Goal: Task Accomplishment & Management: Contribute content

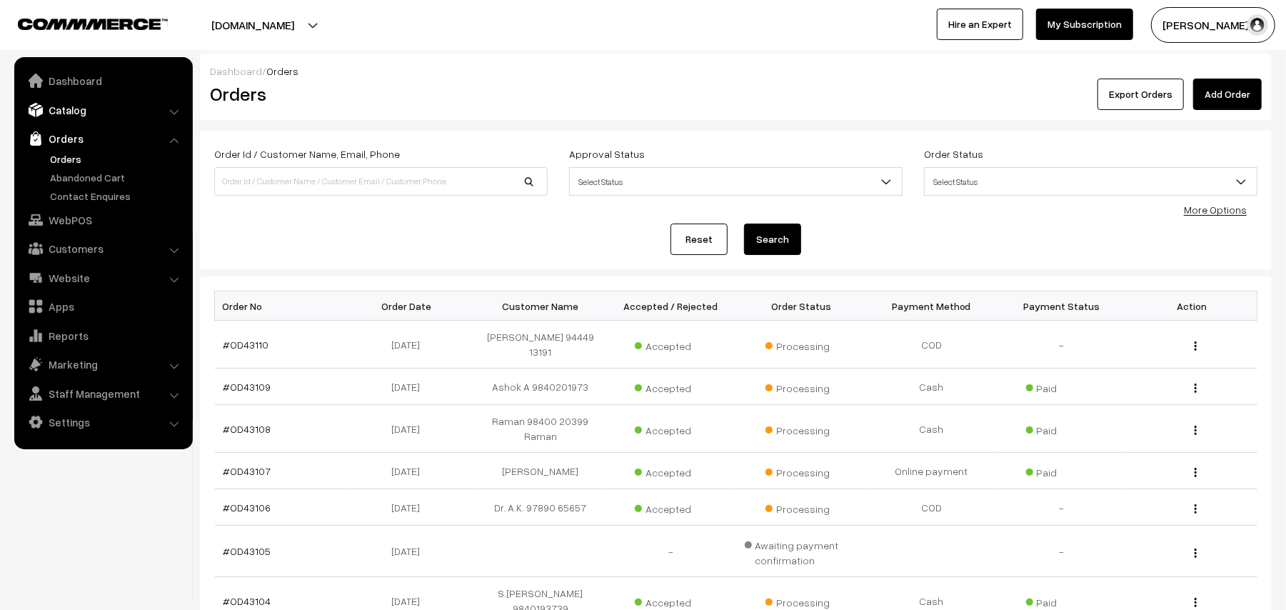
click at [76, 106] on link "Catalog" at bounding box center [103, 110] width 170 height 26
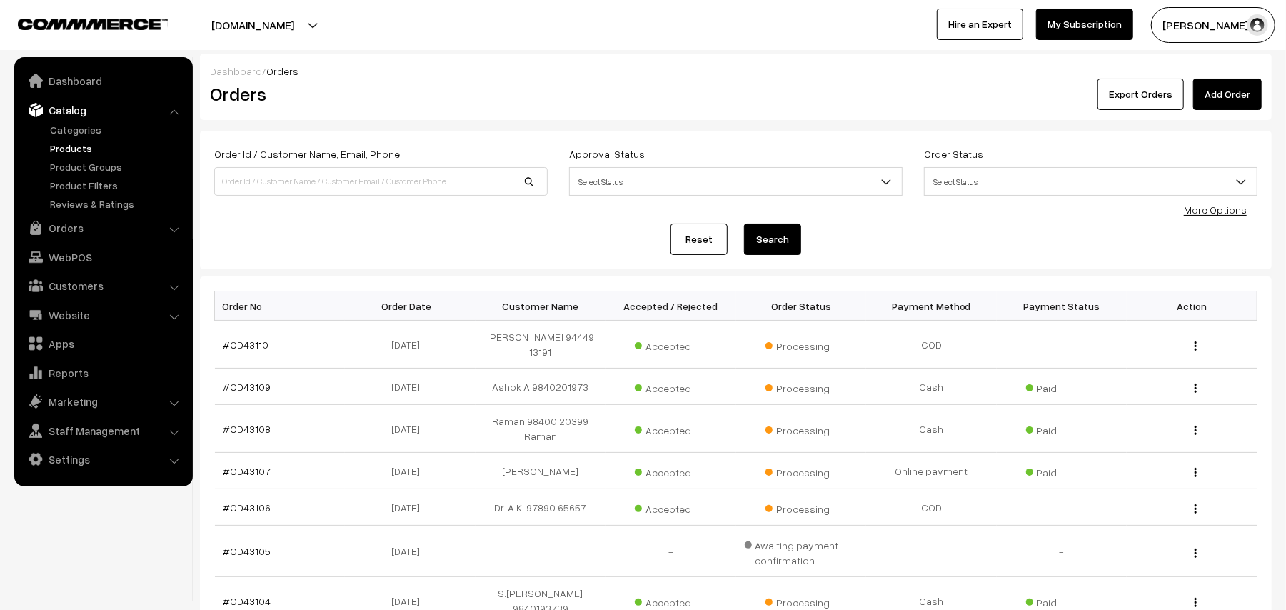
click at [75, 144] on link "Products" at bounding box center [116, 148] width 141 height 15
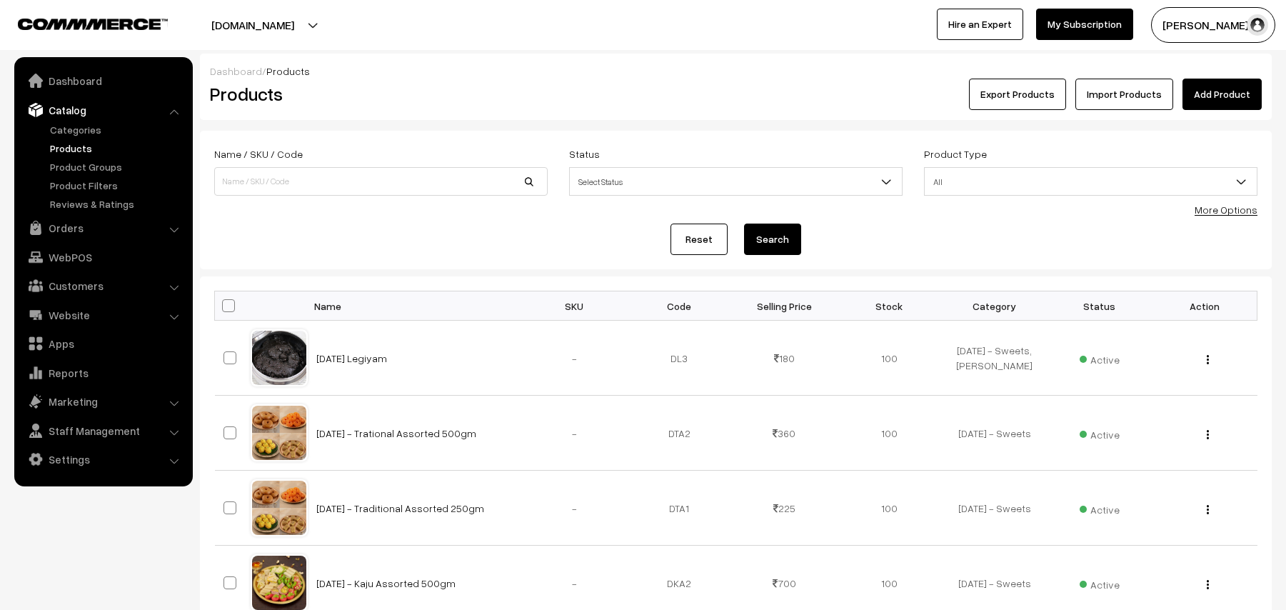
click at [1223, 100] on link "Add Product" at bounding box center [1221, 94] width 79 height 31
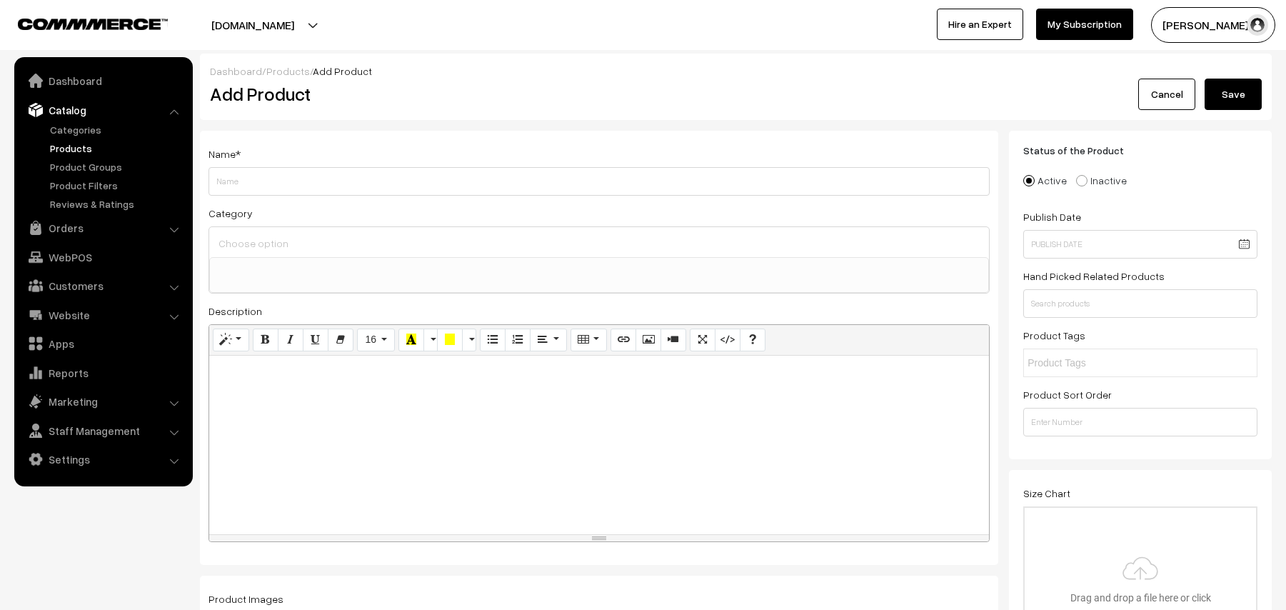
select select
click at [304, 181] on input "Weight" at bounding box center [598, 181] width 781 height 29
click at [66, 104] on link "Catalog" at bounding box center [103, 110] width 170 height 26
click at [64, 132] on link "Categories" at bounding box center [116, 129] width 141 height 15
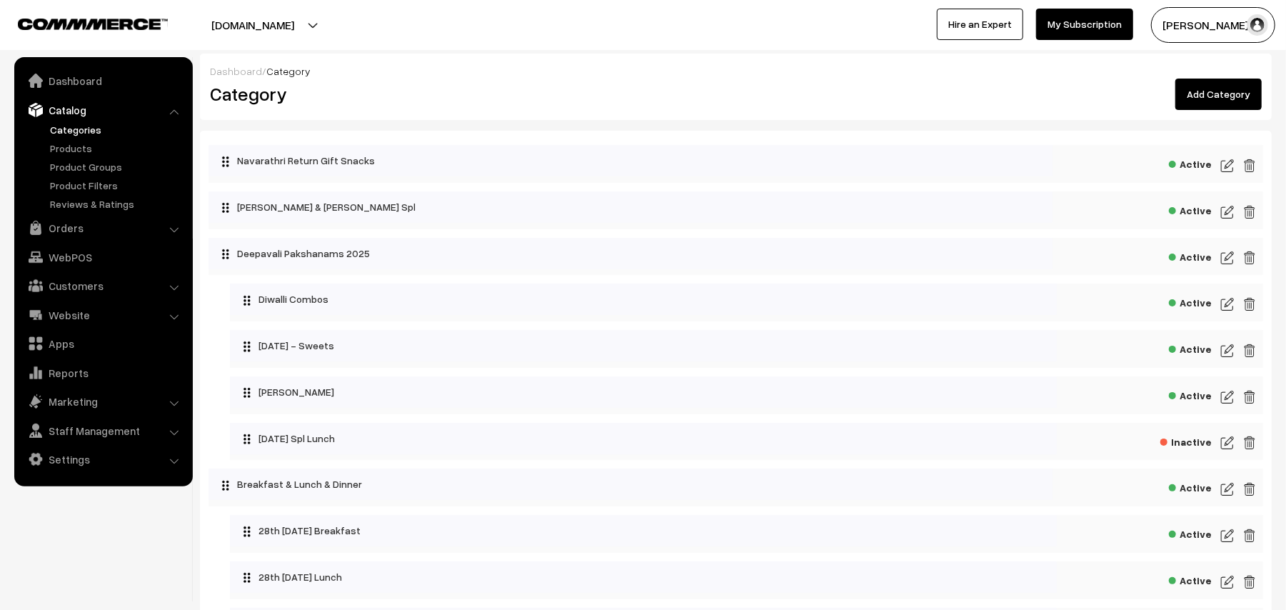
click at [1203, 87] on link "Add Category" at bounding box center [1218, 94] width 86 height 31
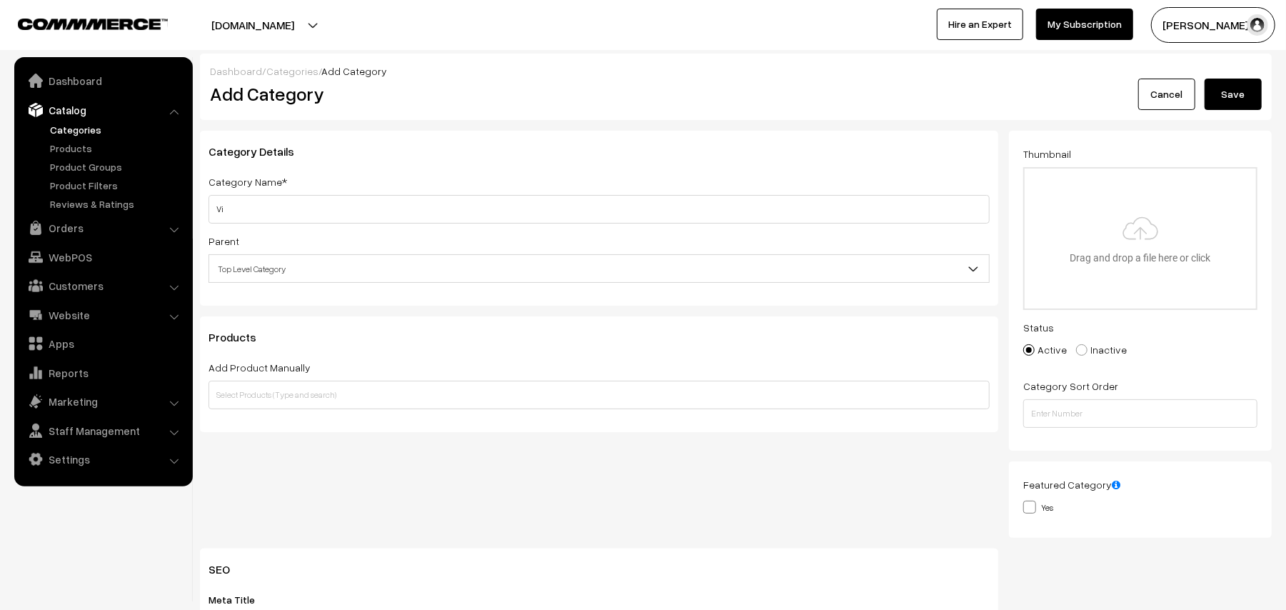
type input "V"
type input "S"
type input "[PERSON_NAME] Combo"
click at [304, 272] on span "Top Level Category" at bounding box center [599, 268] width 780 height 25
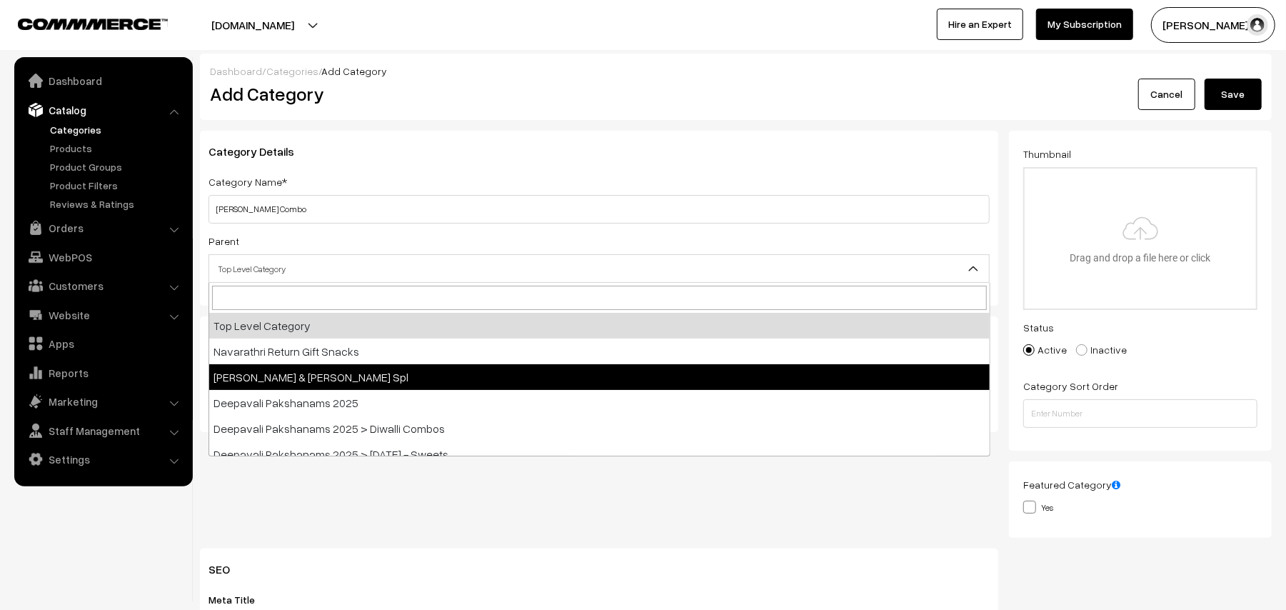
select select "78"
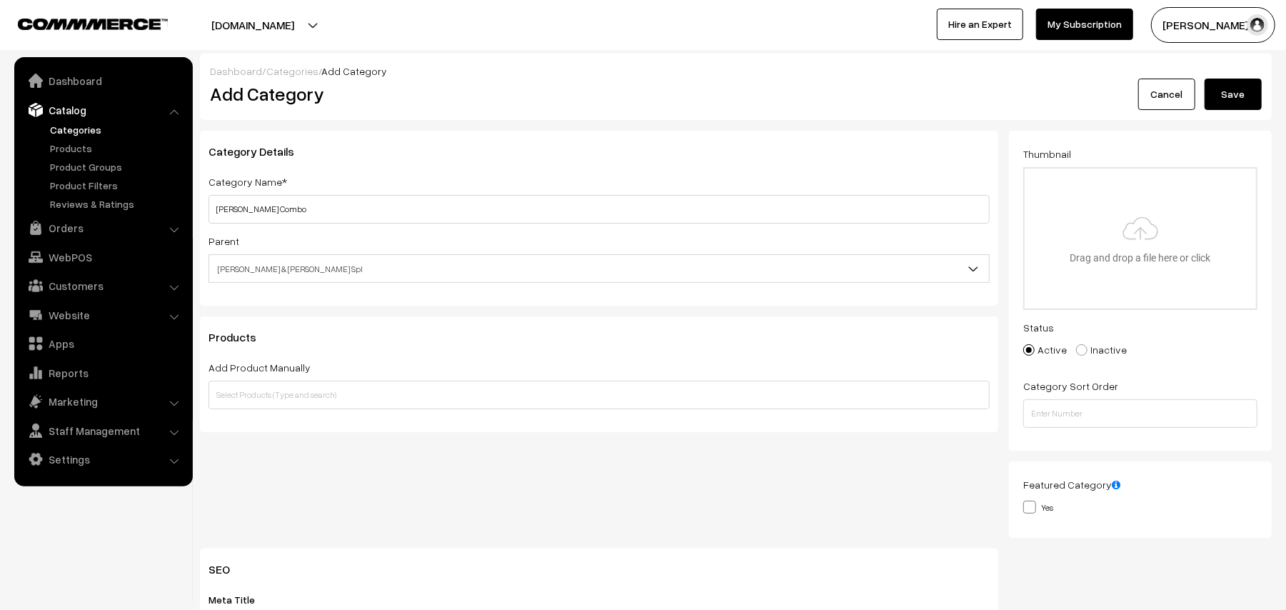
click at [498, 106] on div "Add Category" at bounding box center [601, 94] width 805 height 31
click at [1122, 240] on input "file" at bounding box center [1139, 238] width 231 height 140
type input "C:\fakepath\Vijayadasami combo1.jpg"
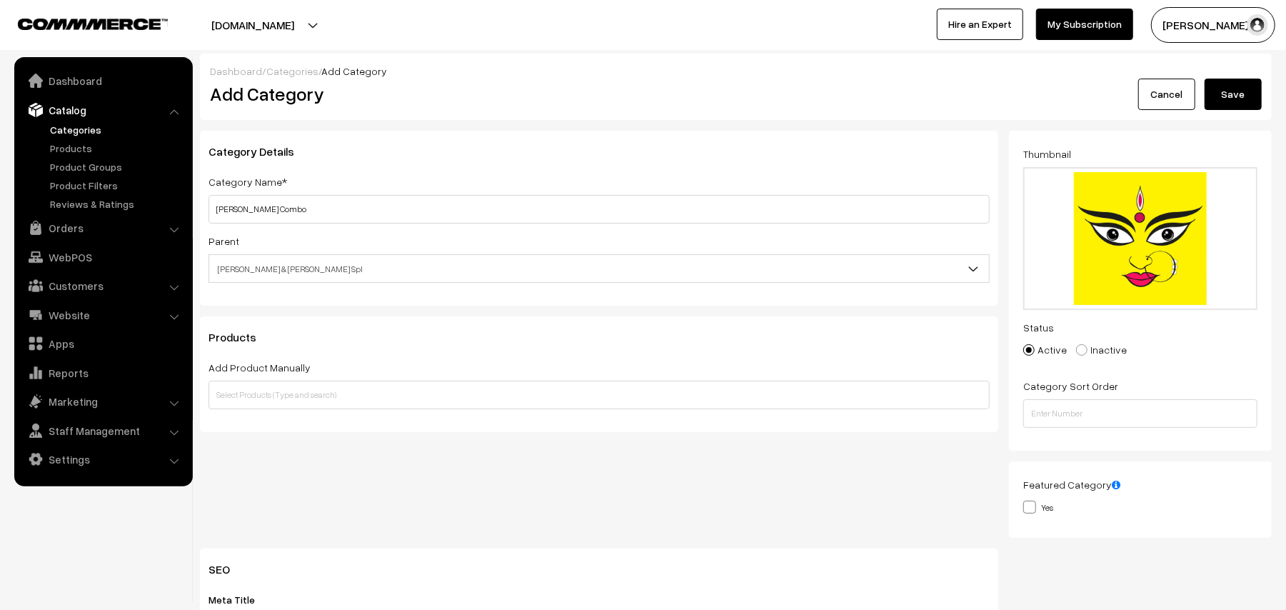
click at [1254, 90] on button "Save" at bounding box center [1232, 94] width 57 height 31
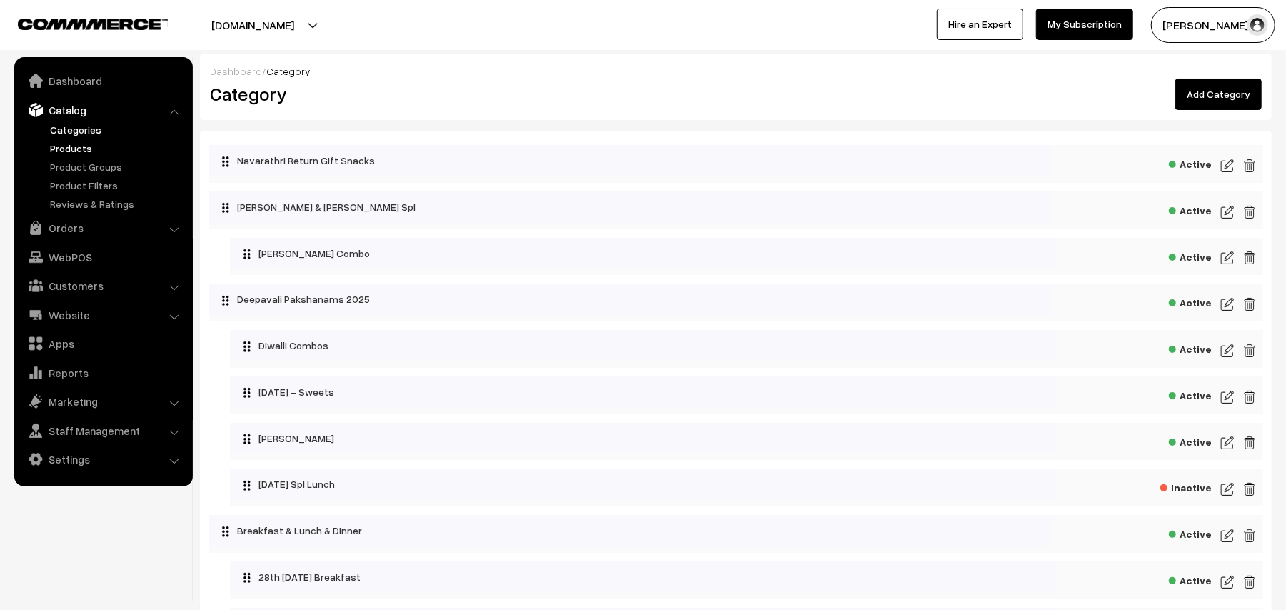
click at [79, 148] on link "Products" at bounding box center [116, 148] width 141 height 15
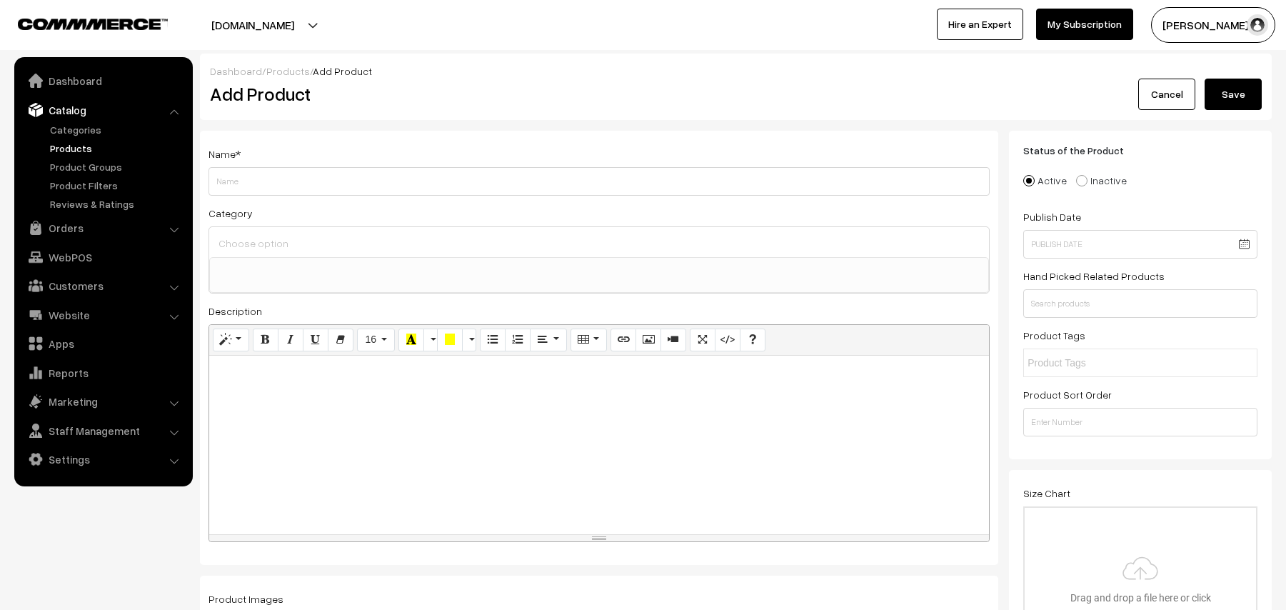
select select
type input "V"
type input "S"
drag, startPoint x: 229, startPoint y: 174, endPoint x: 124, endPoint y: 154, distance: 107.5
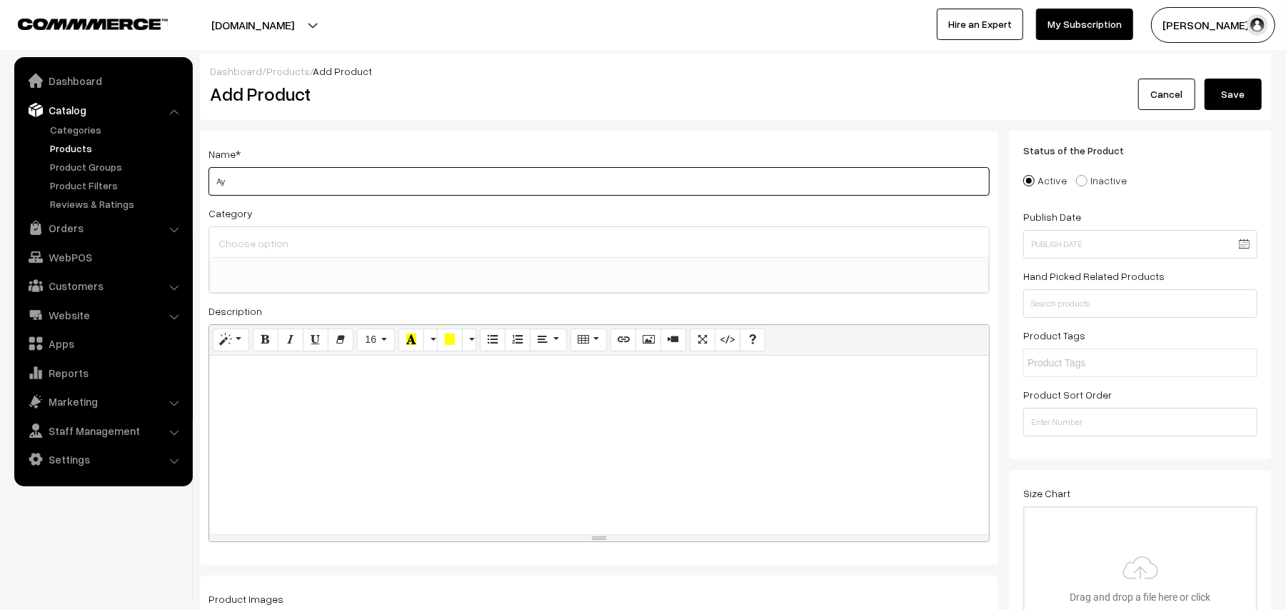
paste input "ayudha pooja"
paste input "ja"
click at [218, 177] on input "ayudha pooja" at bounding box center [598, 181] width 781 height 29
click at [350, 169] on input "Ayudha Pooja" at bounding box center [598, 181] width 781 height 29
type input "Ayudha Pooja Neivedhyam Set"
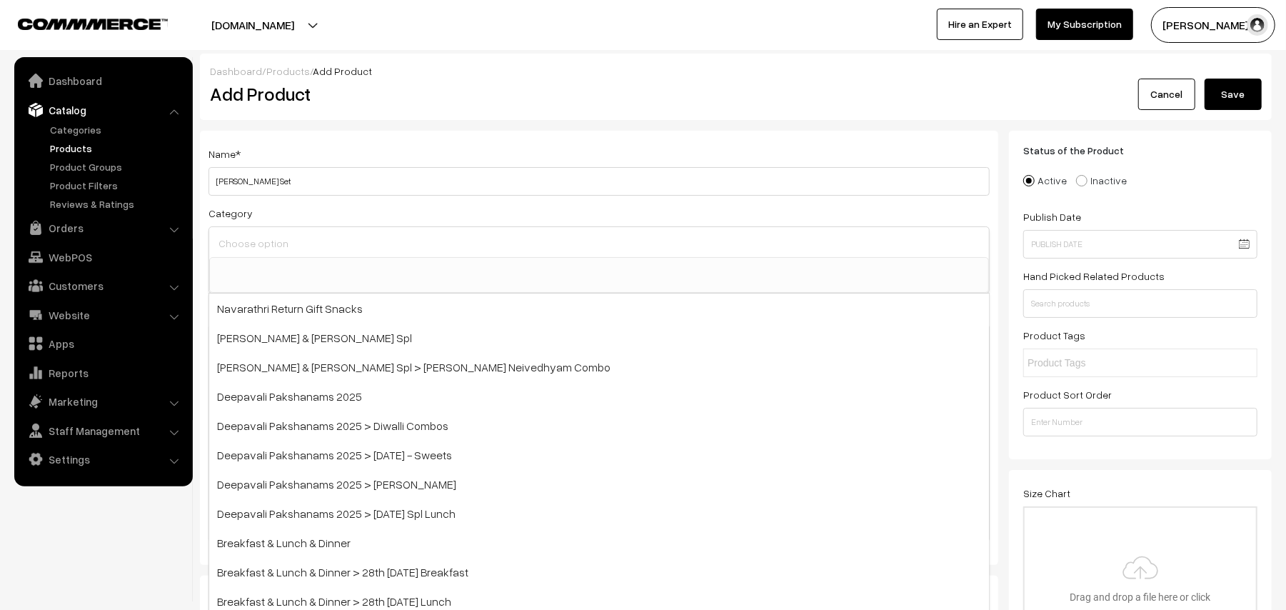
click at [341, 243] on input at bounding box center [599, 243] width 768 height 21
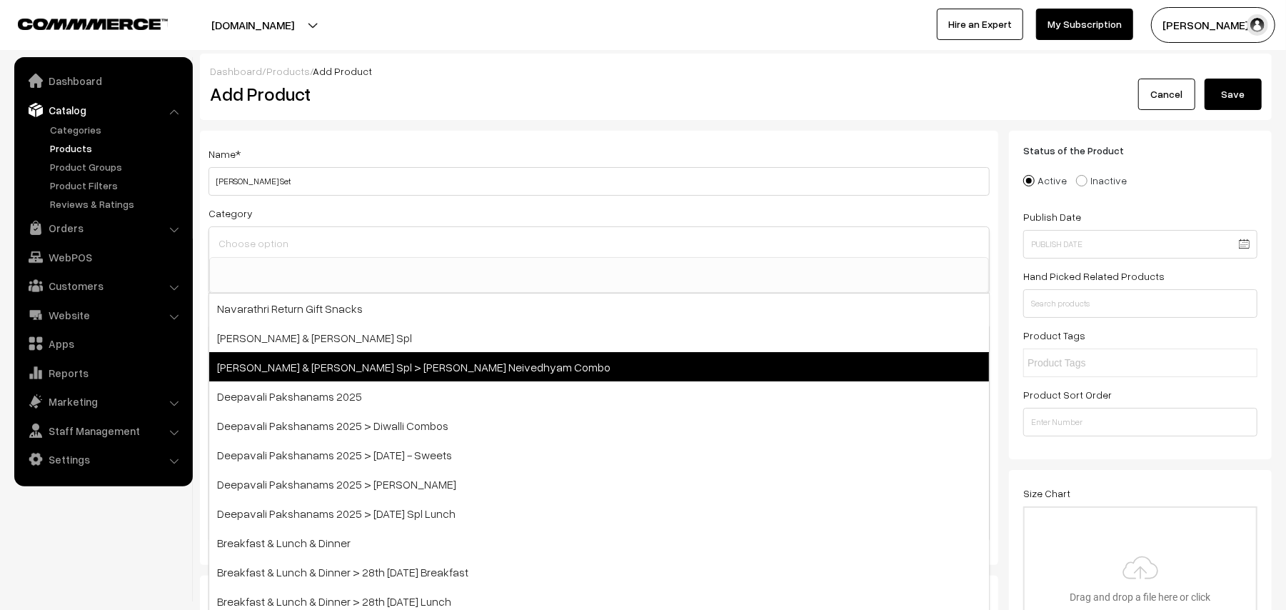
click at [357, 370] on span "Vijayadasami & Ayudha Pooja Spl > Ayudha Pooja Neivedhyam Combo" at bounding box center [599, 366] width 780 height 29
select select "108"
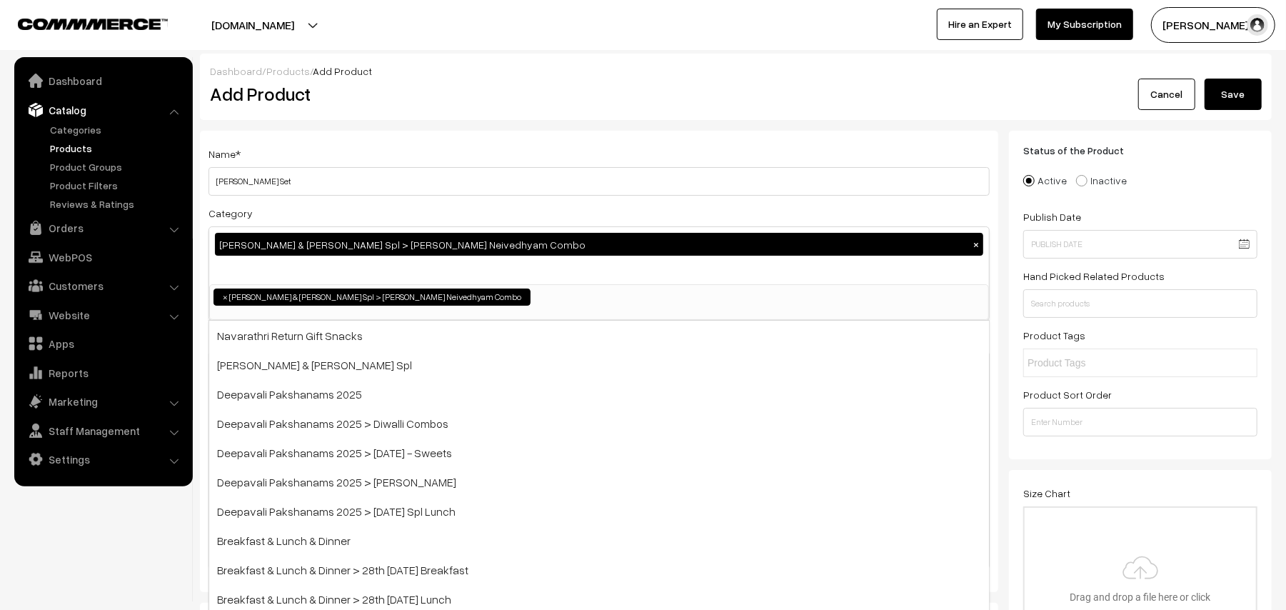
click at [531, 79] on div "Add Product" at bounding box center [601, 94] width 805 height 31
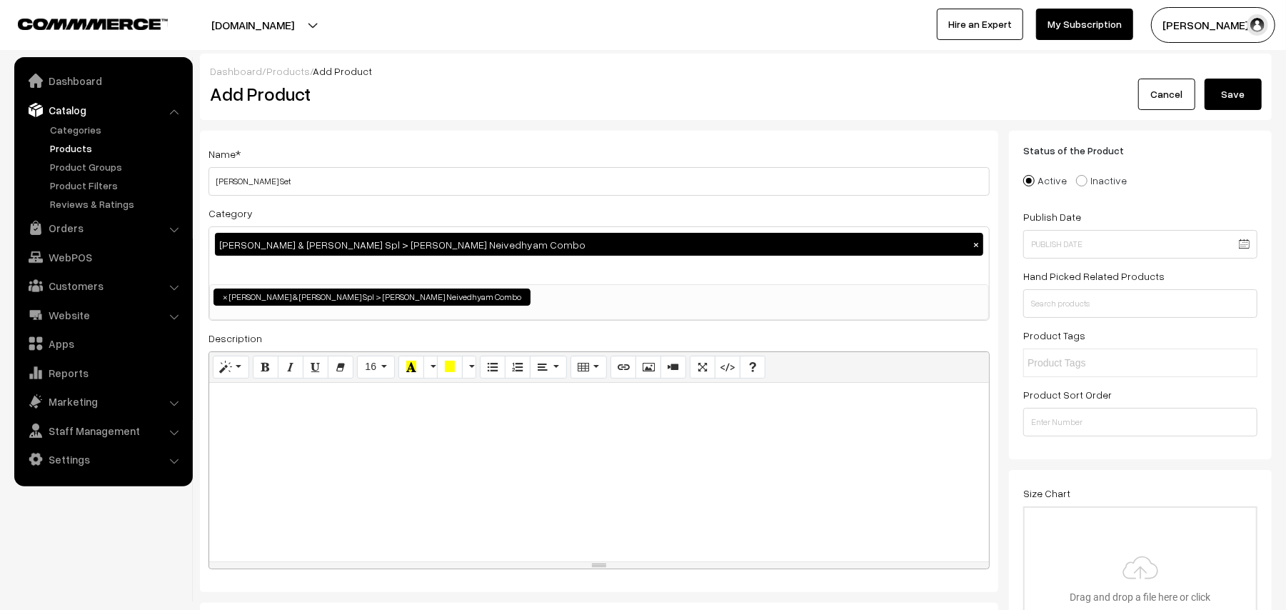
click at [326, 455] on div at bounding box center [599, 472] width 780 height 178
click at [291, 430] on div at bounding box center [599, 472] width 780 height 178
paste div
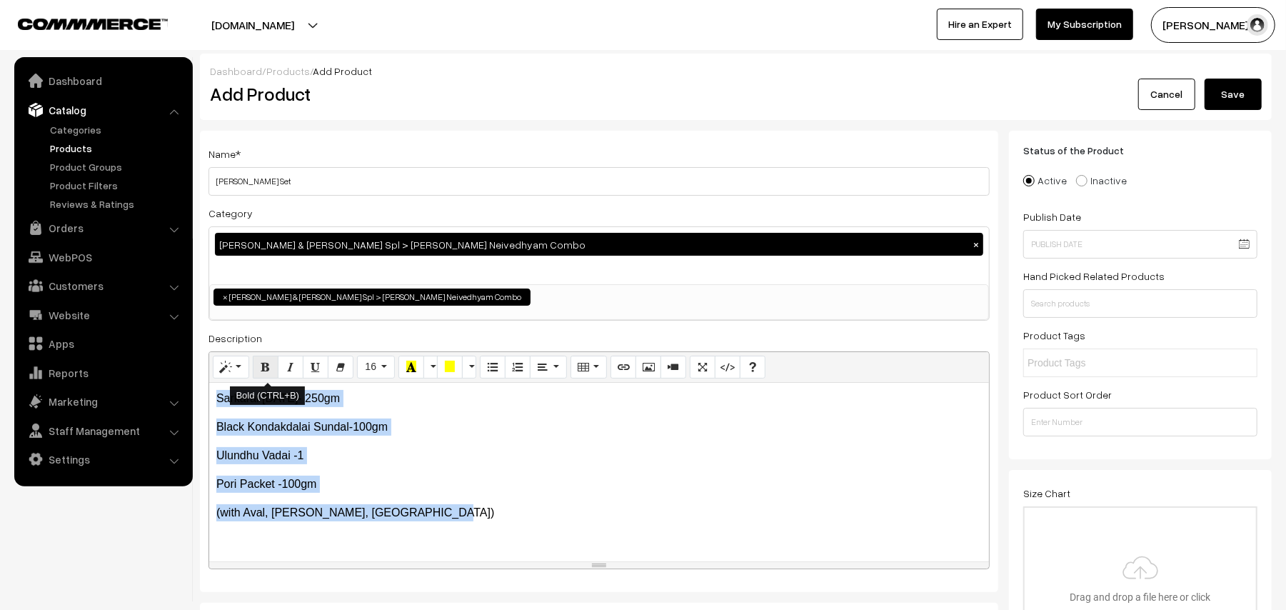
click at [264, 372] on icon "Bold (CTRL+B)" at bounding box center [266, 366] width 10 height 11
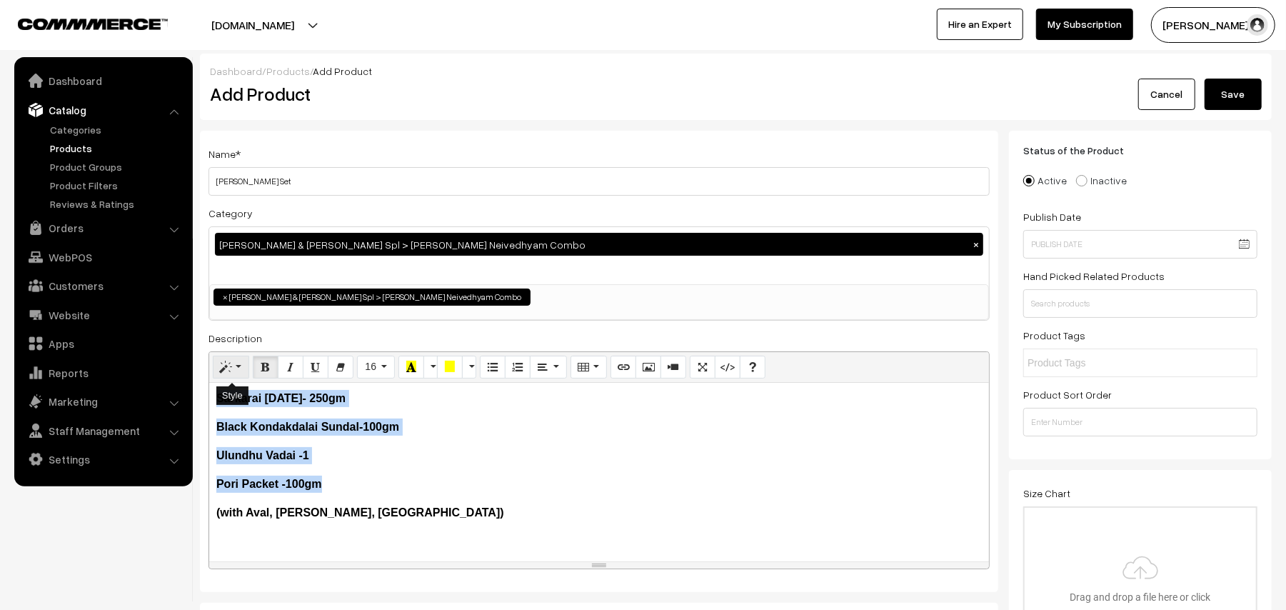
click at [231, 367] on button "Style" at bounding box center [231, 367] width 36 height 23
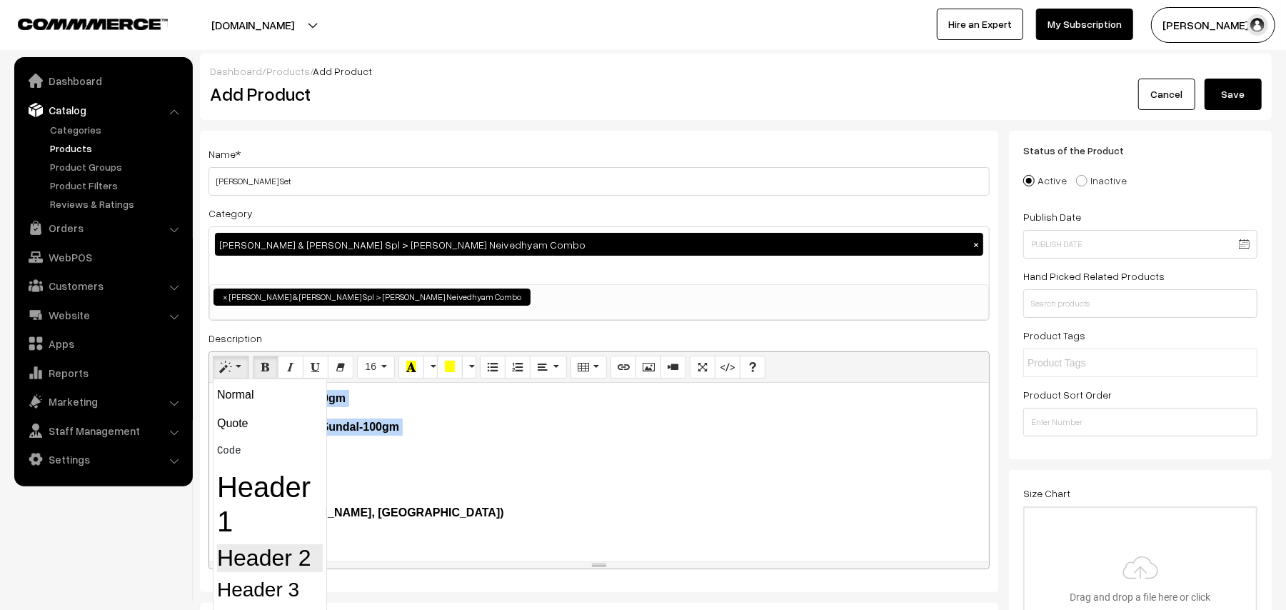
click at [283, 553] on h2 "Header 2" at bounding box center [270, 557] width 106 height 27
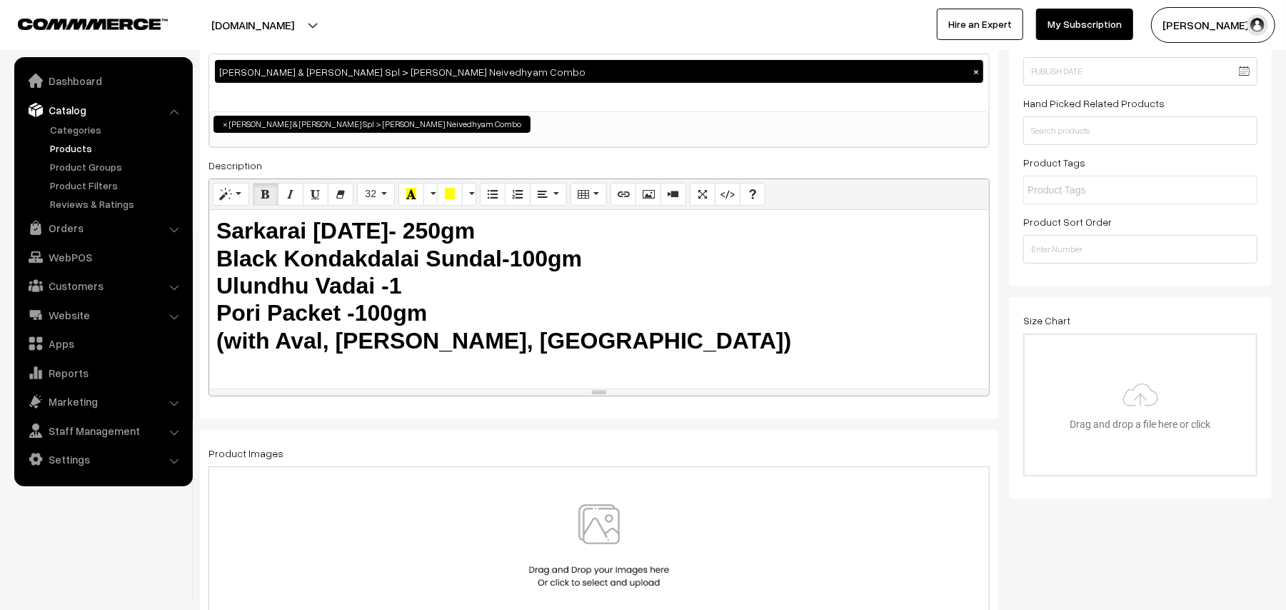
scroll to position [190, 0]
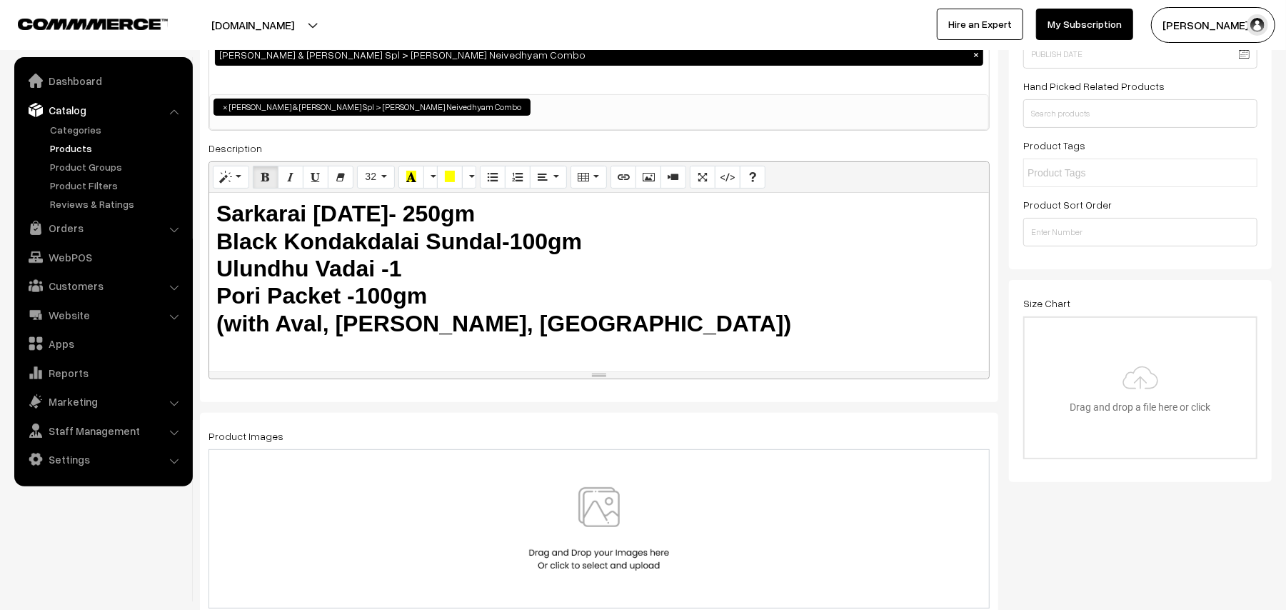
click at [603, 512] on img at bounding box center [598, 529] width 147 height 84
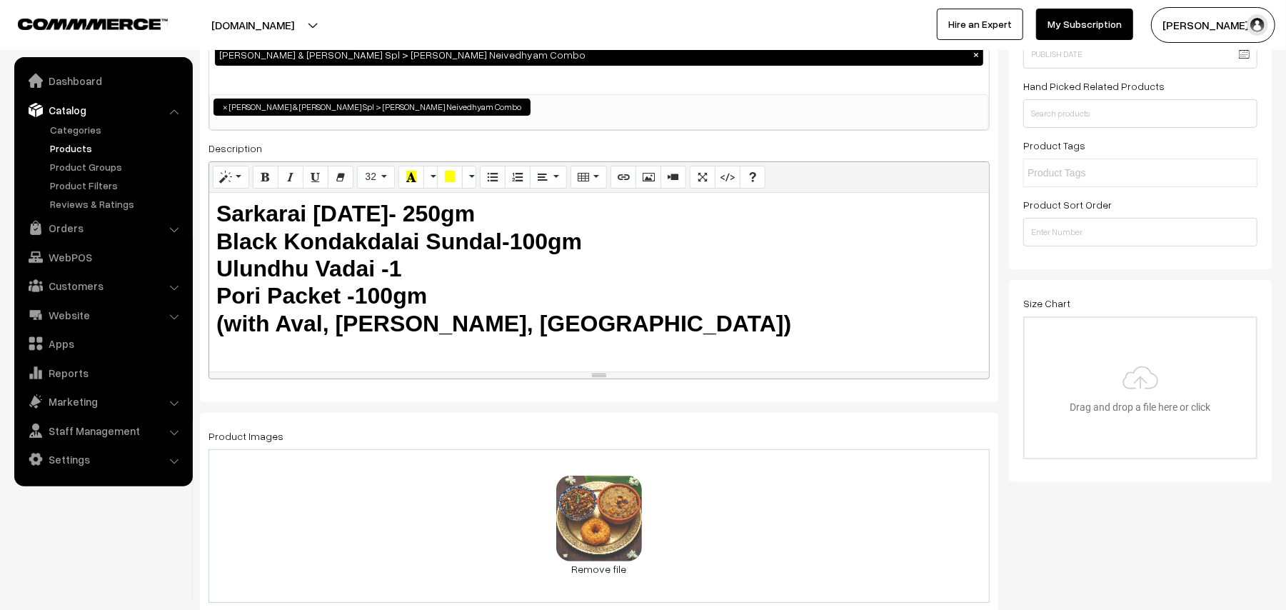
click at [706, 321] on h2 "Sarkarai Pongal- 250gm  Black Kondakdalai Sundal-100gm  Ulundhu Vadai -1  Po…" at bounding box center [598, 268] width 765 height 137
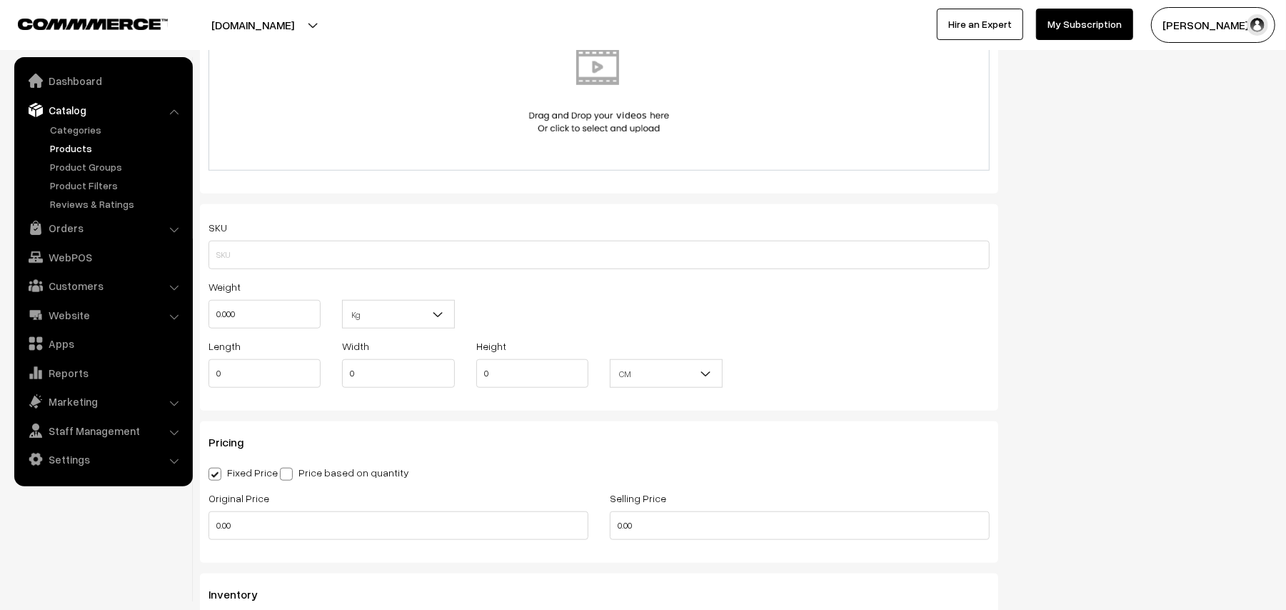
scroll to position [952, 0]
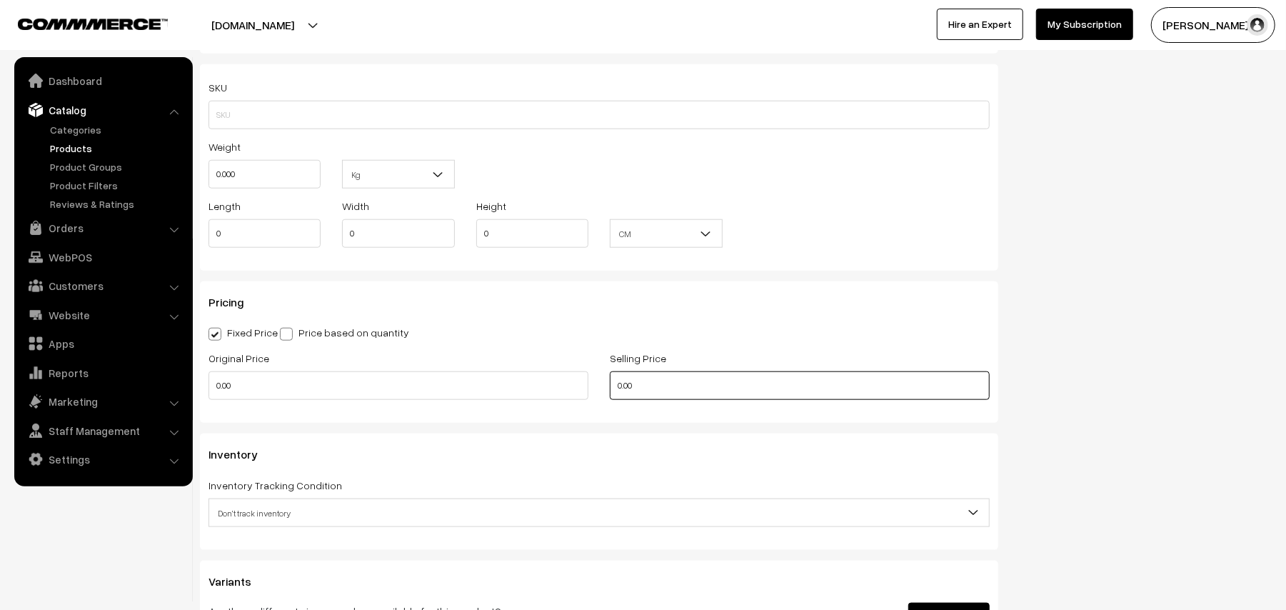
drag, startPoint x: 641, startPoint y: 380, endPoint x: 515, endPoint y: 377, distance: 125.7
click at [515, 377] on div "Original Price 0.00 Selling Price 0.00" at bounding box center [599, 378] width 802 height 59
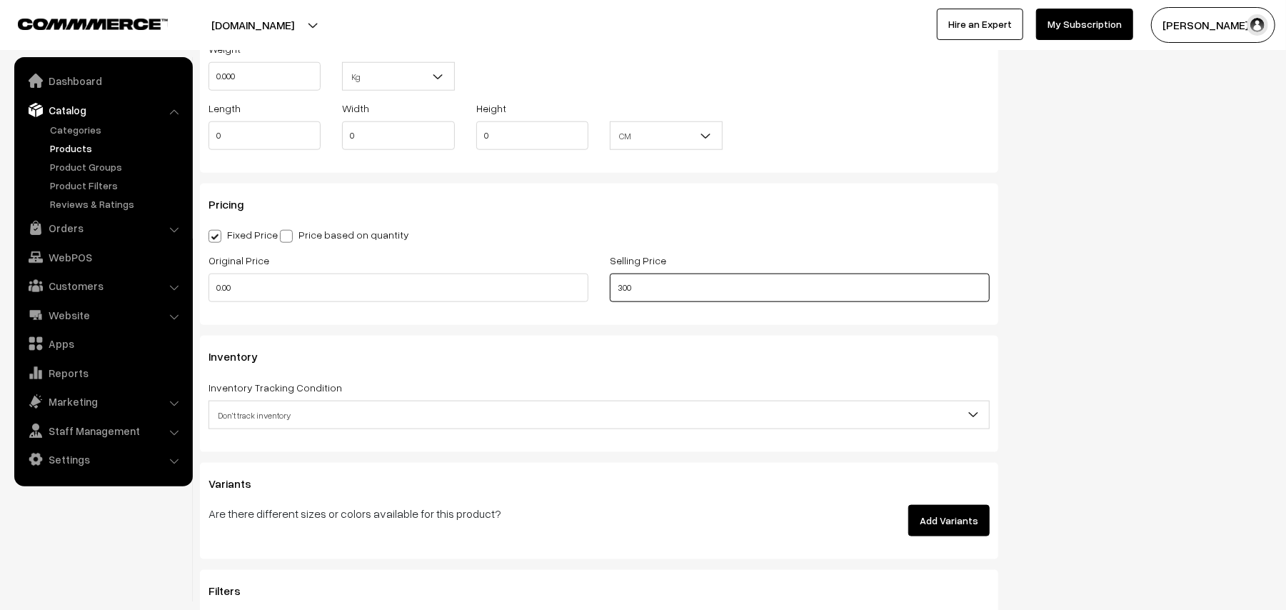
scroll to position [1142, 0]
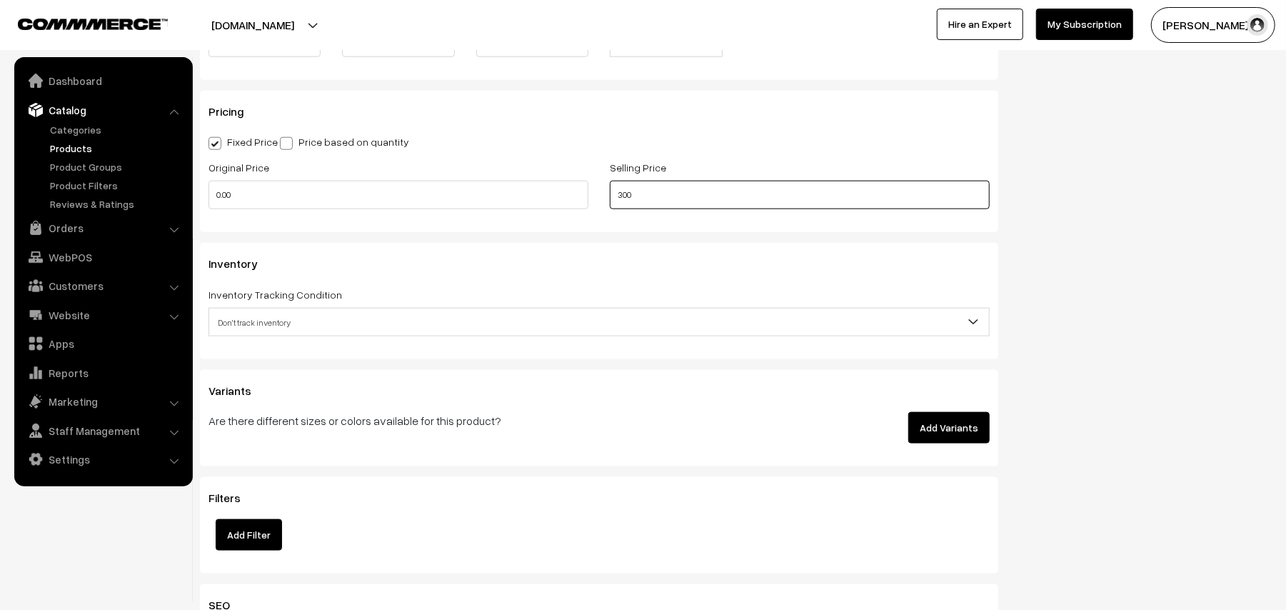
type input "300"
click at [270, 317] on span "Don't track inventory" at bounding box center [599, 322] width 780 height 25
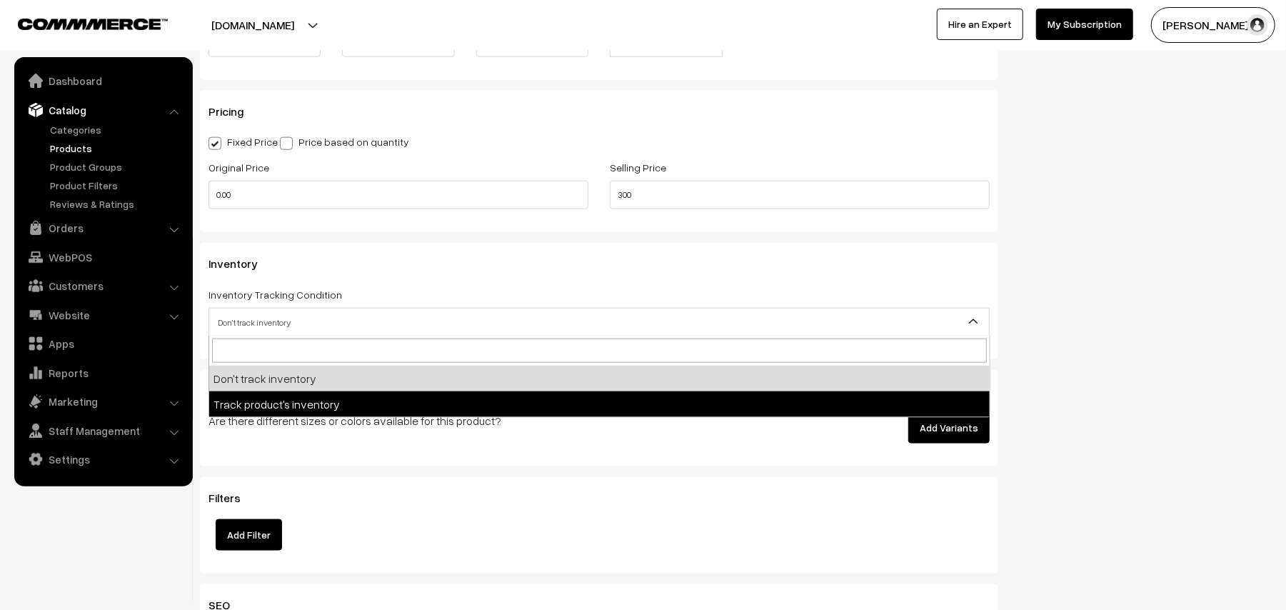
select select "2"
click at [0, 0] on label "Allow customers to purchase this product when it's out of stock" at bounding box center [0, 0] width 0 height 0
click at [0, 0] on input "Allow customers to purchase this product when it's out of stock" at bounding box center [0, 0] width 0 height 0
checkbox input "true"
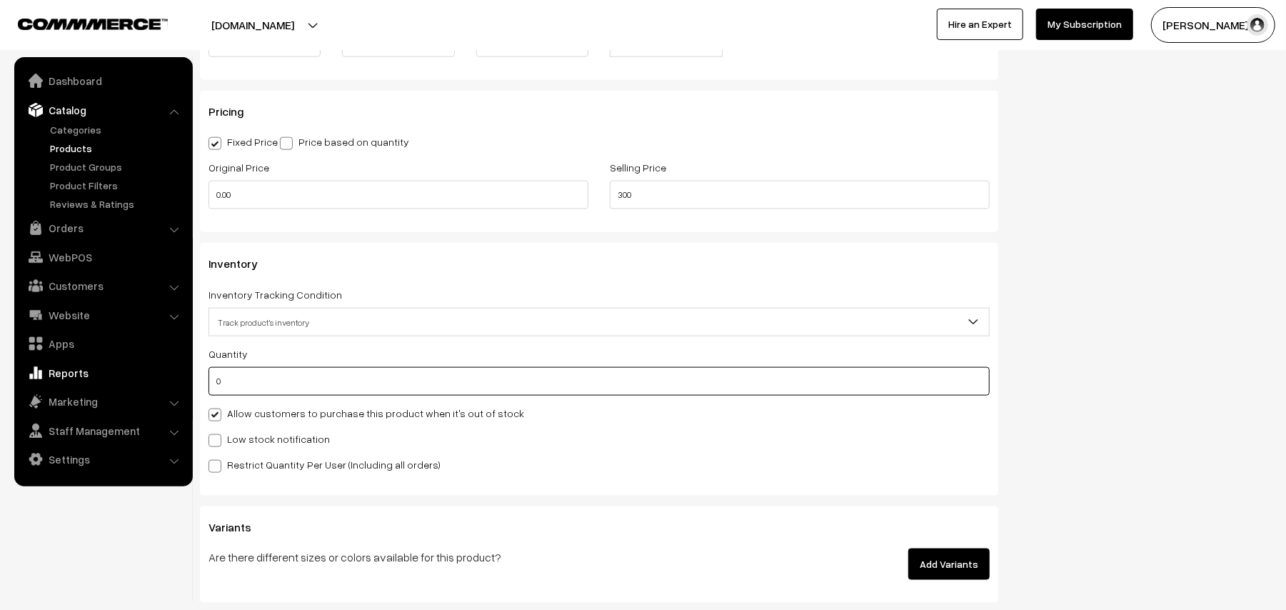
drag, startPoint x: 268, startPoint y: 374, endPoint x: 129, endPoint y: 364, distance: 139.6
click at [129, 364] on body "Thank you for showing interest. Our team will call you shortly. Close annamfood…" at bounding box center [643, 106] width 1286 height 2497
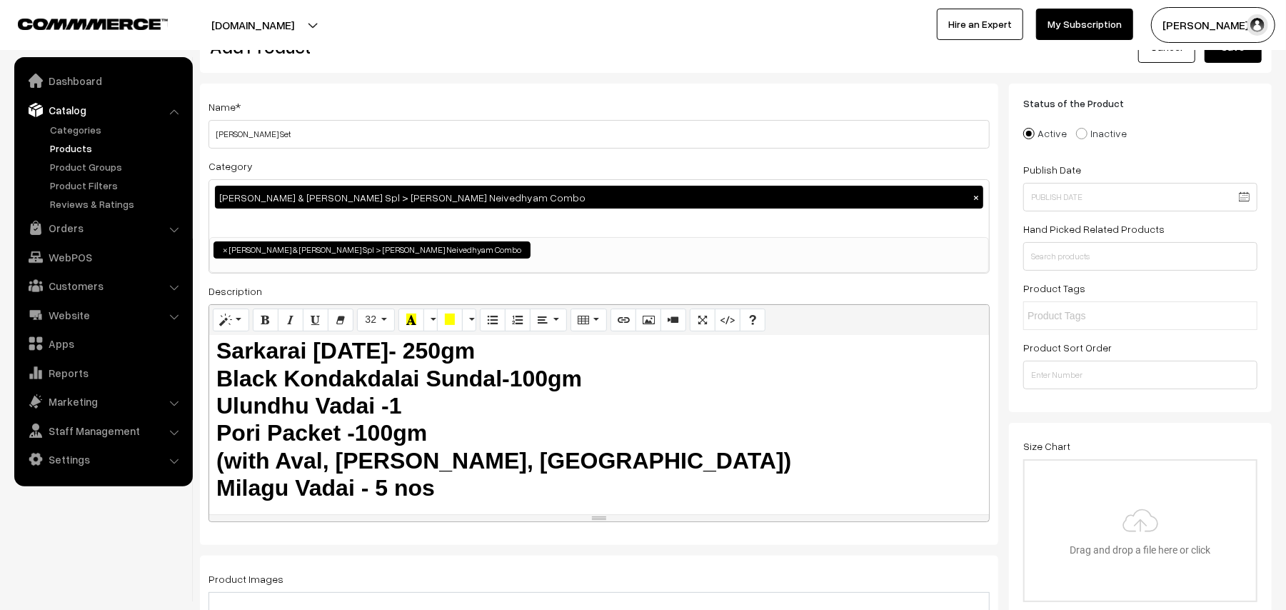
scroll to position [0, 0]
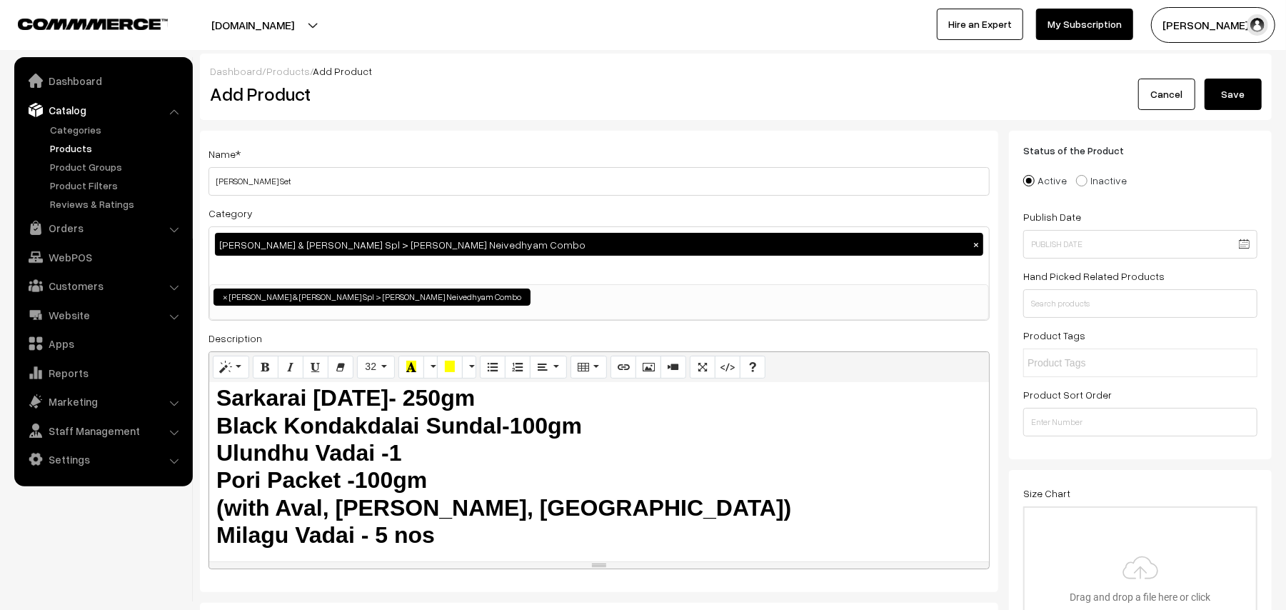
type input "50"
click at [1234, 98] on button "Save" at bounding box center [1232, 94] width 57 height 31
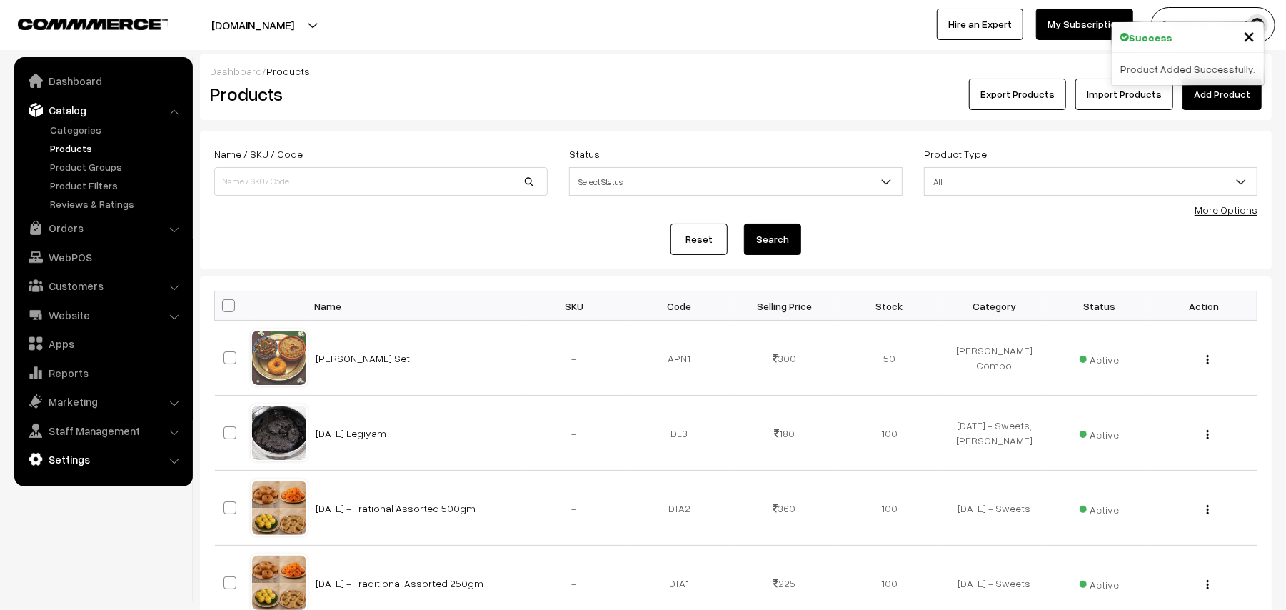
click at [83, 455] on link "Settings" at bounding box center [103, 459] width 170 height 26
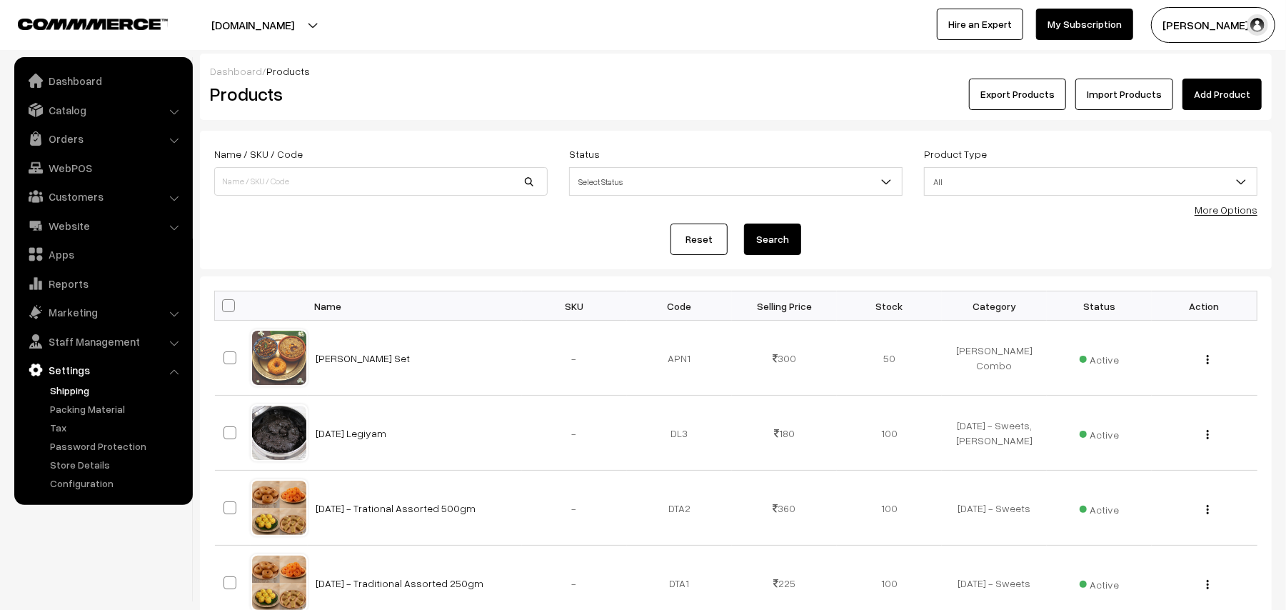
click at [78, 392] on link "Shipping" at bounding box center [116, 390] width 141 height 15
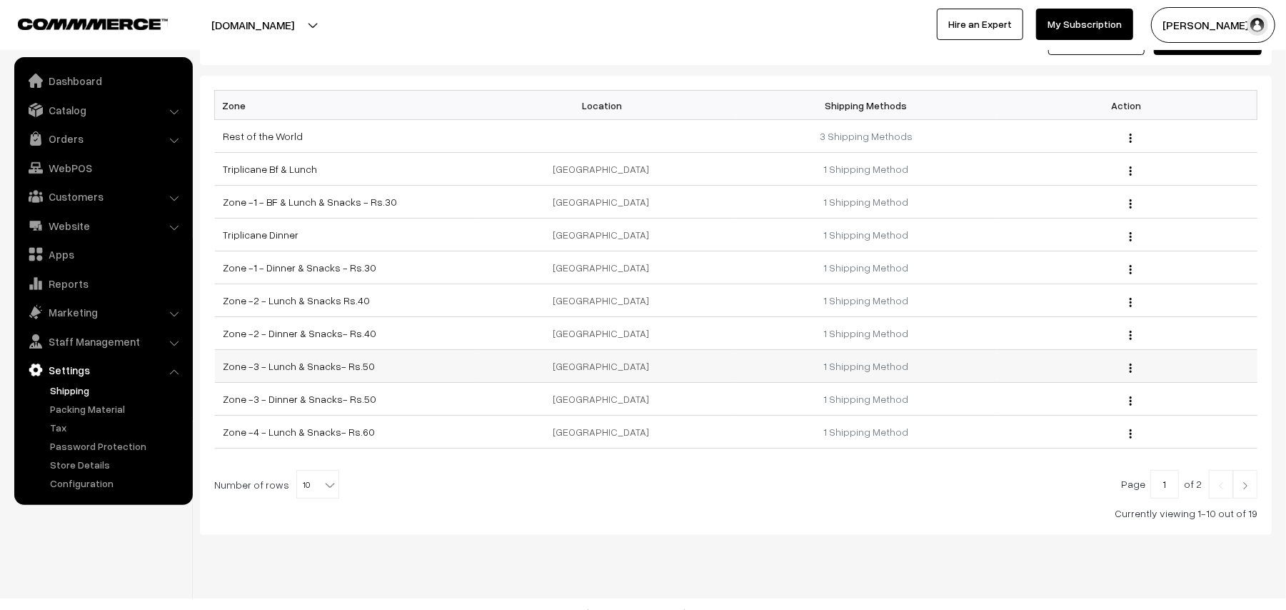
scroll to position [79, 0]
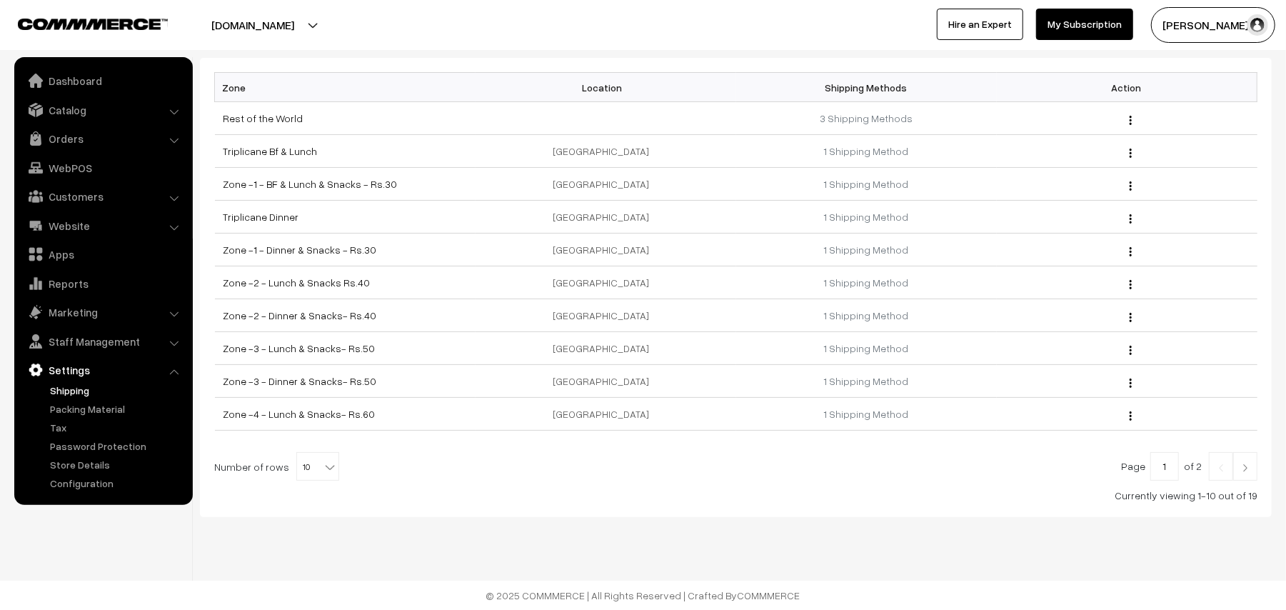
drag, startPoint x: 301, startPoint y: 465, endPoint x: 306, endPoint y: 458, distance: 8.7
click at [303, 465] on span "10" at bounding box center [317, 467] width 41 height 29
select select "60"
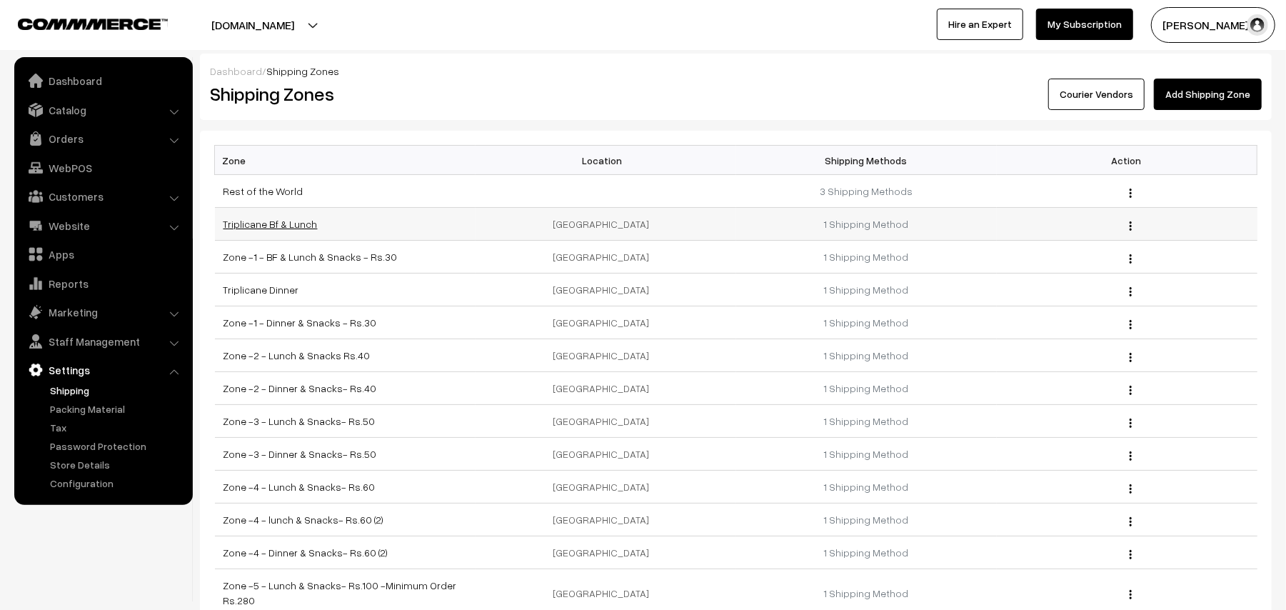
click at [296, 226] on link "Triplicane Bf & Lunch" at bounding box center [270, 224] width 94 height 12
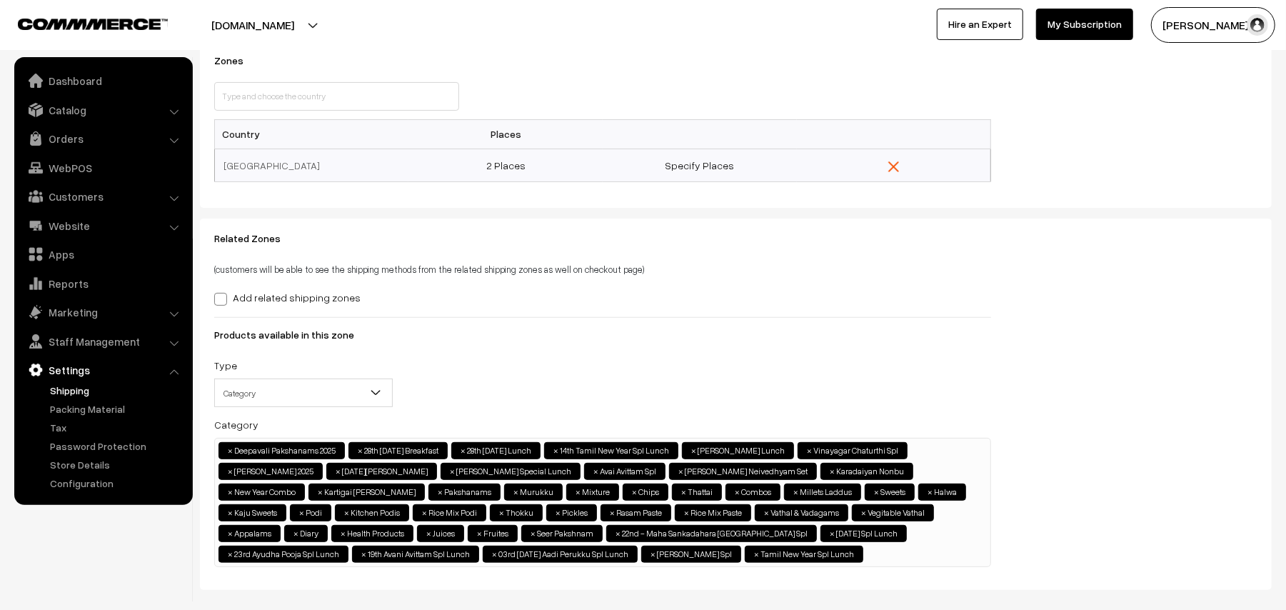
scroll to position [190, 0]
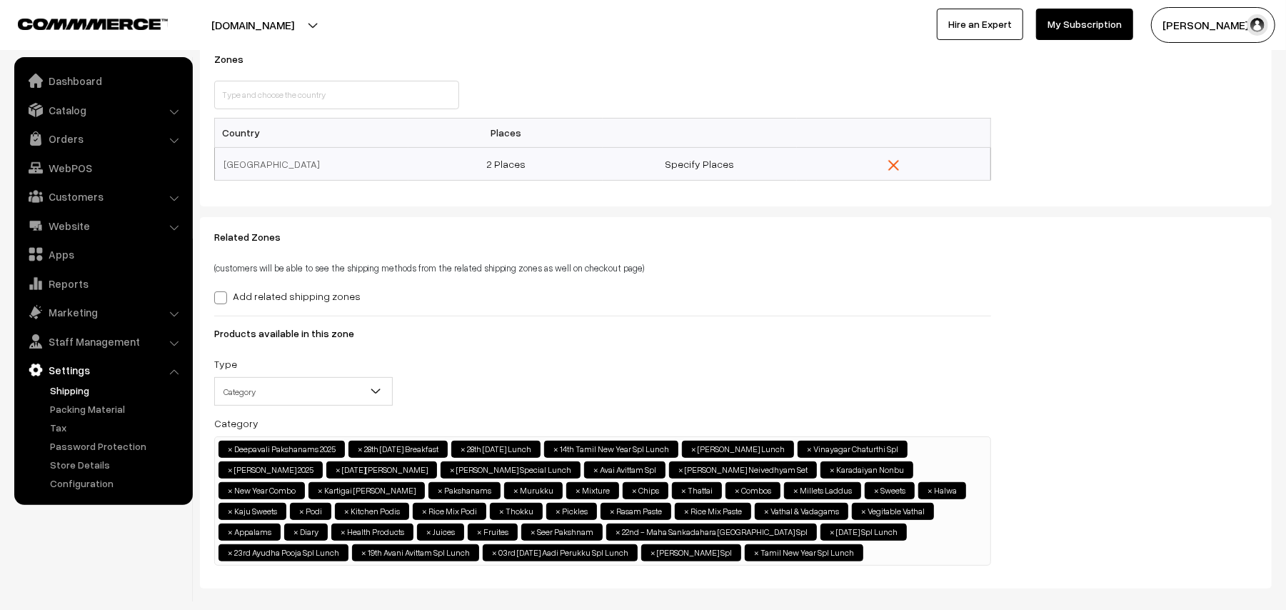
click at [903, 552] on ul "× Deepavali Pakshanams 2025 × 28th Sunday Breakfast × 28th Sunday Lunch × 14th …" at bounding box center [602, 499] width 775 height 124
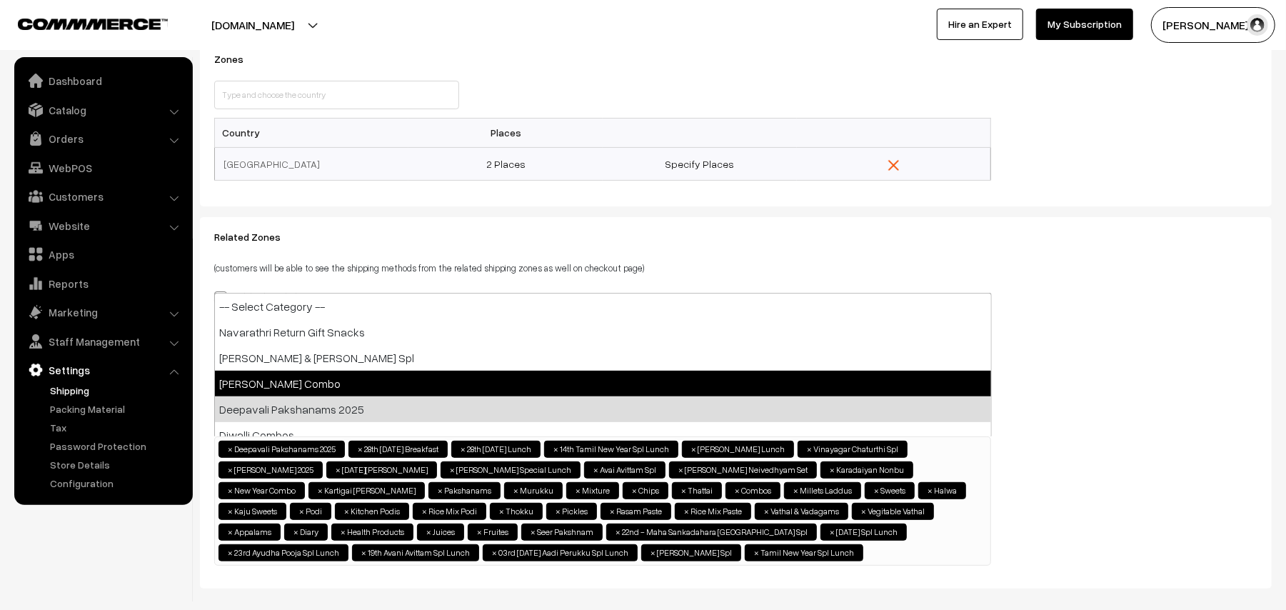
select select "108"
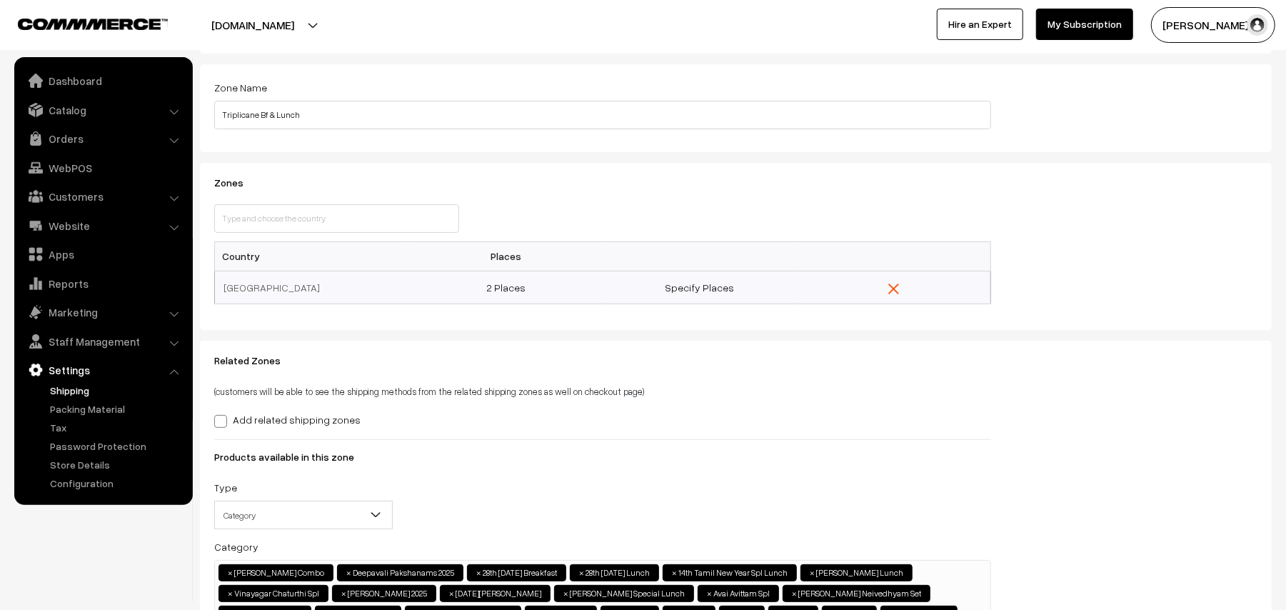
scroll to position [0, 0]
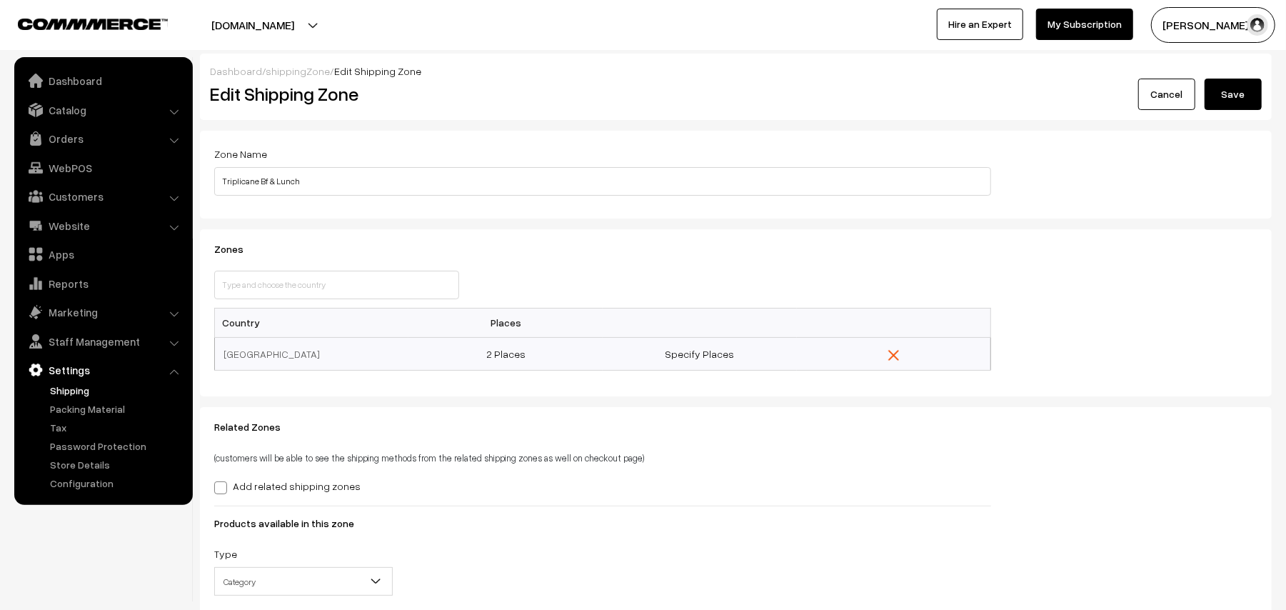
click at [1240, 92] on button "Save" at bounding box center [1232, 94] width 57 height 31
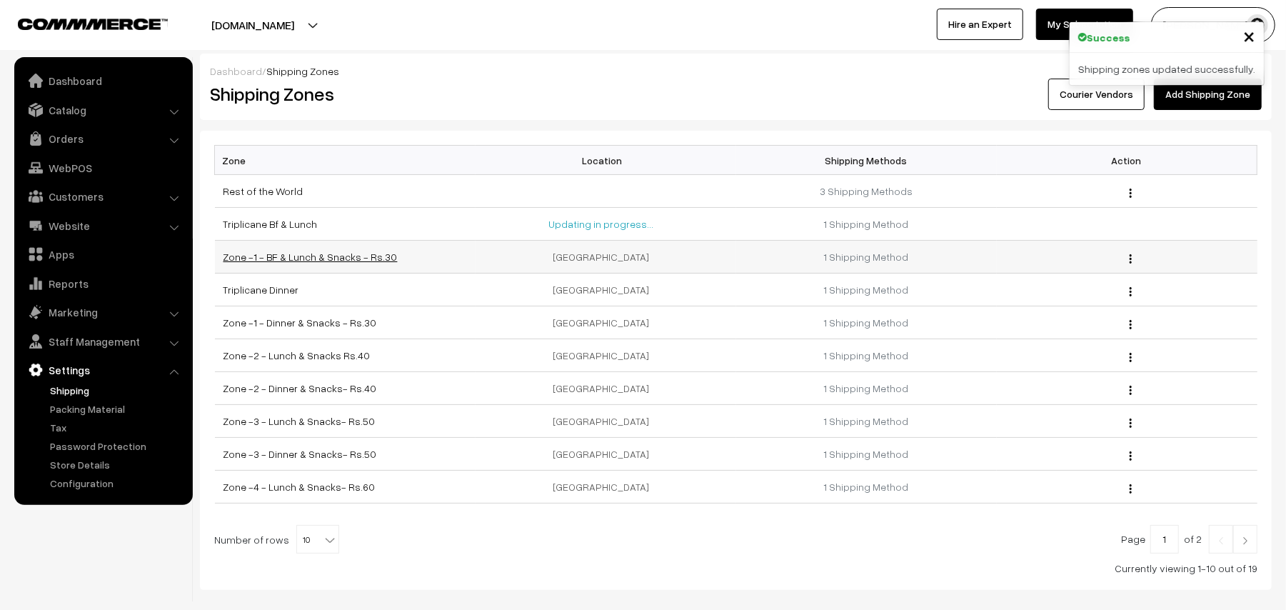
click at [286, 263] on link "Zone -1 - BF & Lunch & Snacks - Rs.30" at bounding box center [310, 257] width 174 height 12
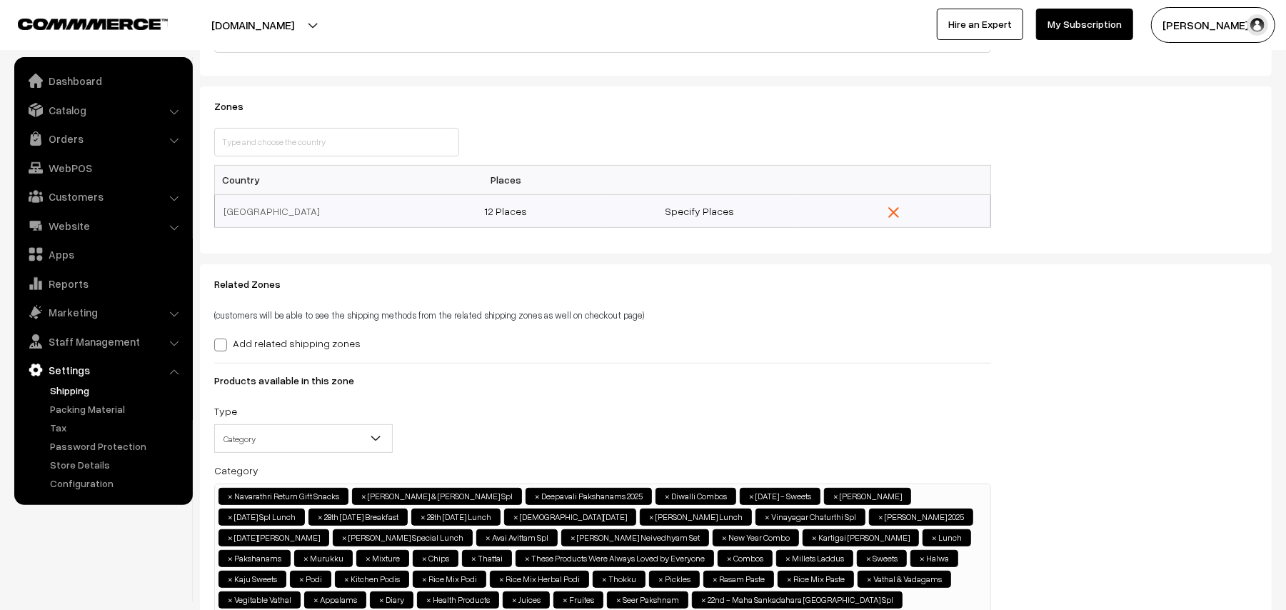
scroll to position [286, 0]
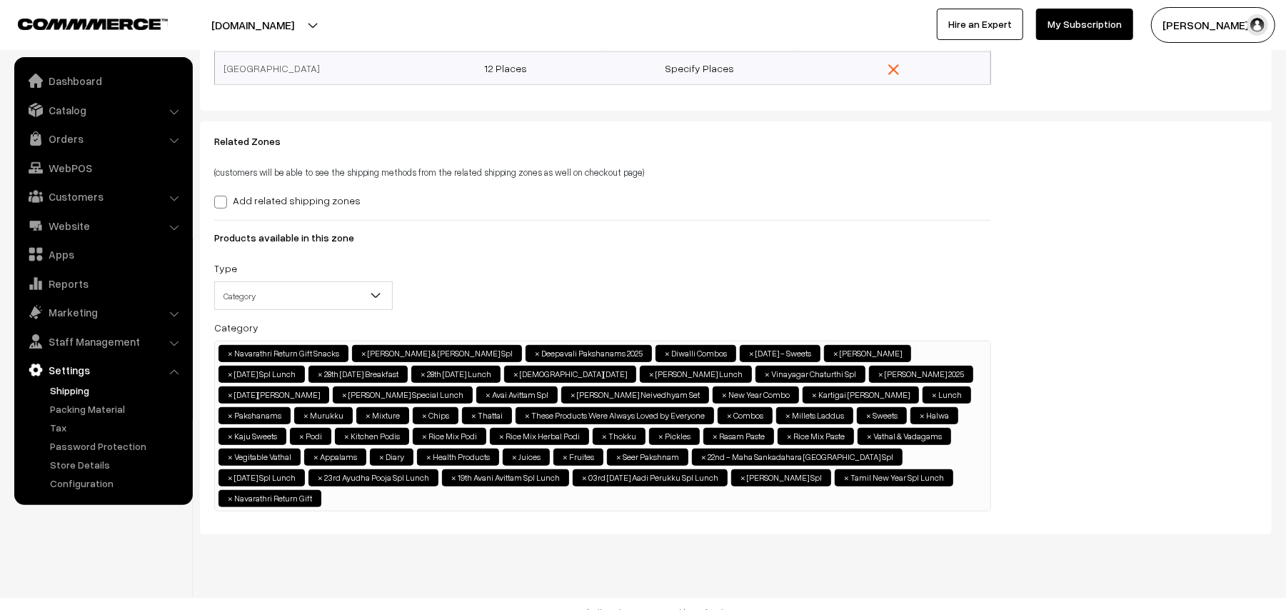
click at [578, 497] on ul "× Navarathri Return Gift Snacks × Vijayadasami & Ayudha Pooja Spl × Deepavali P…" at bounding box center [602, 424] width 775 height 166
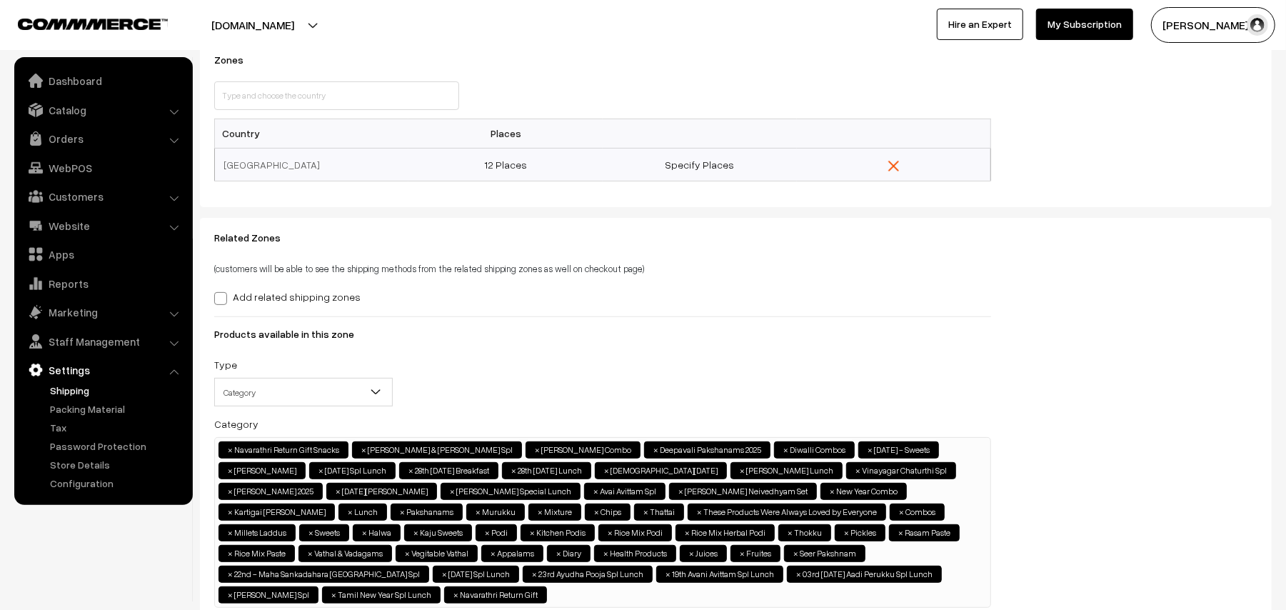
scroll to position [0, 0]
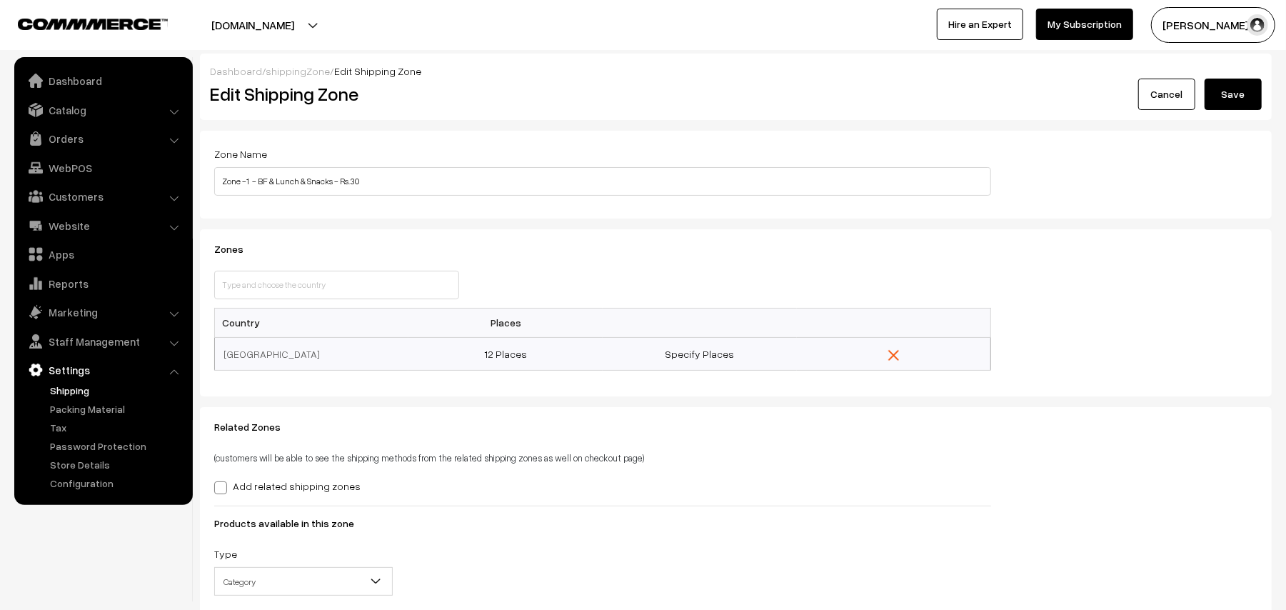
click at [1226, 96] on button "Save" at bounding box center [1232, 94] width 57 height 31
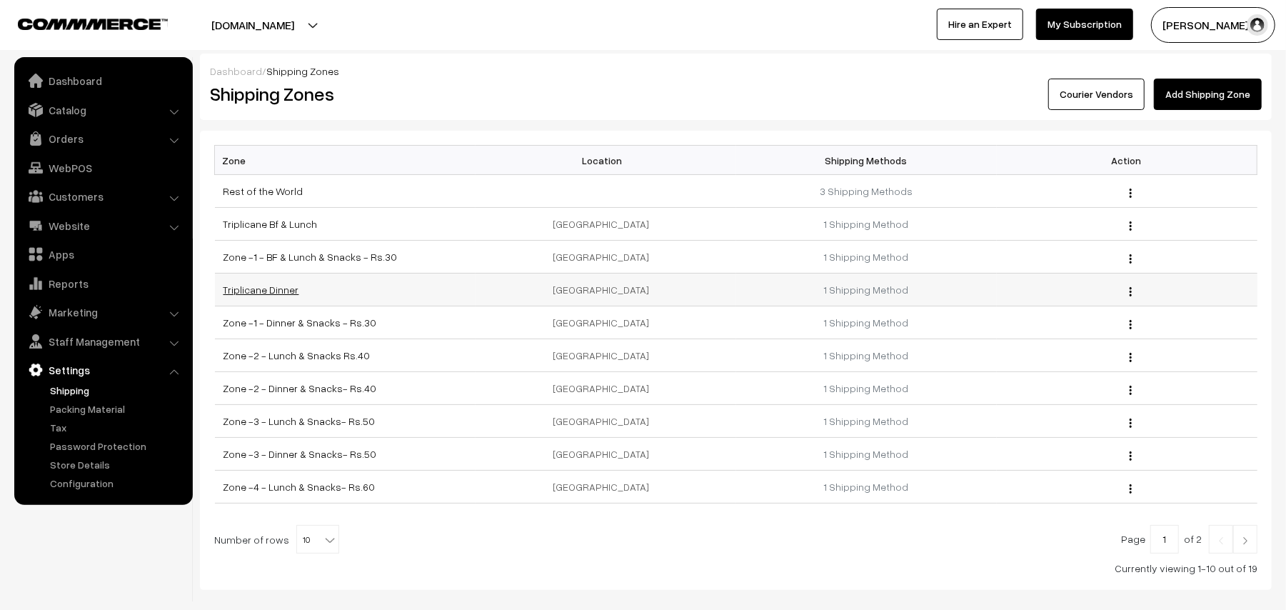
click at [275, 292] on link "Triplicane Dinner" at bounding box center [261, 289] width 76 height 12
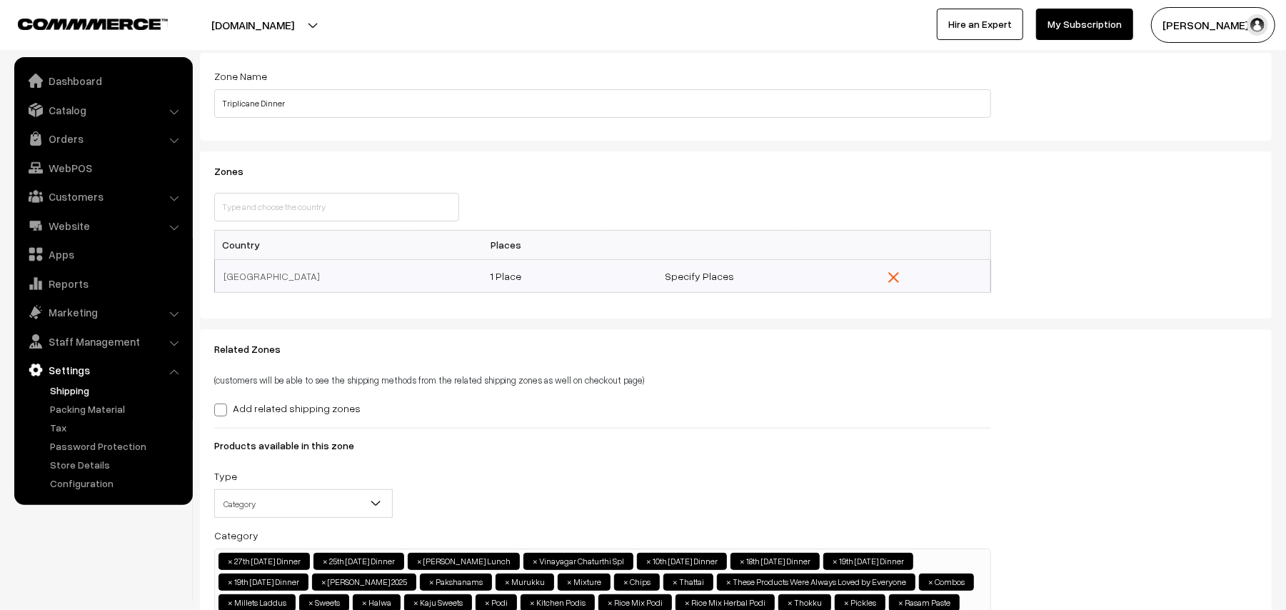
scroll to position [190, 0]
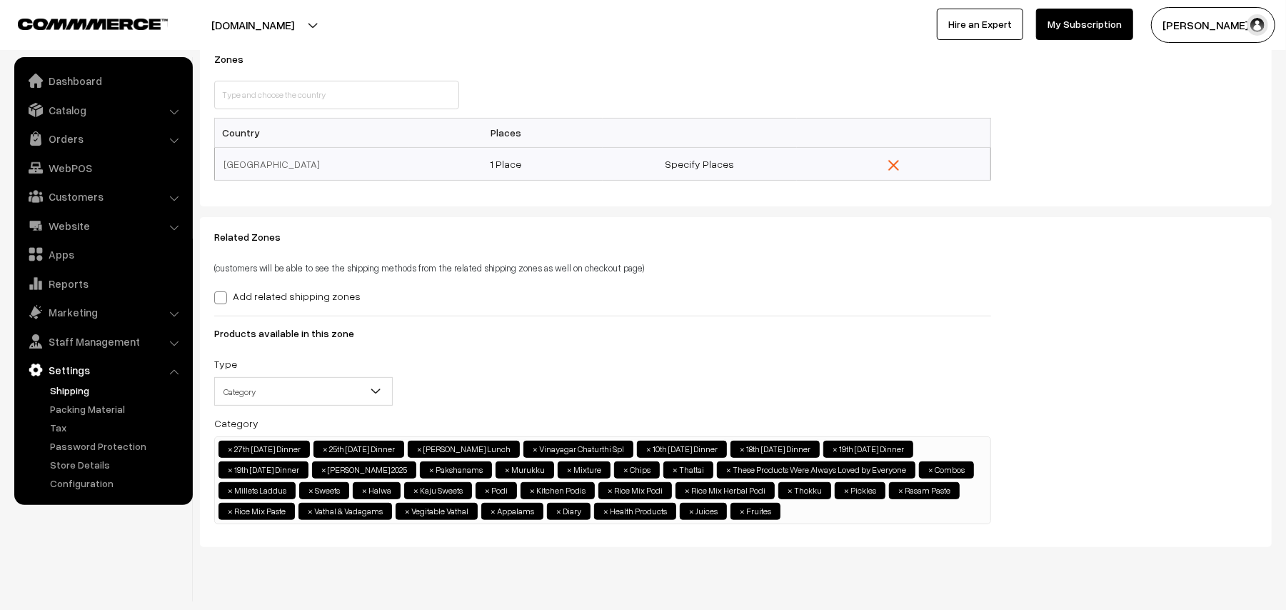
click at [468, 520] on ul "× 27th [DATE] Dinner × 25th [DATE] Dinner × Vinayagar Chathurthi Lunch × Vinaya…" at bounding box center [602, 478] width 775 height 83
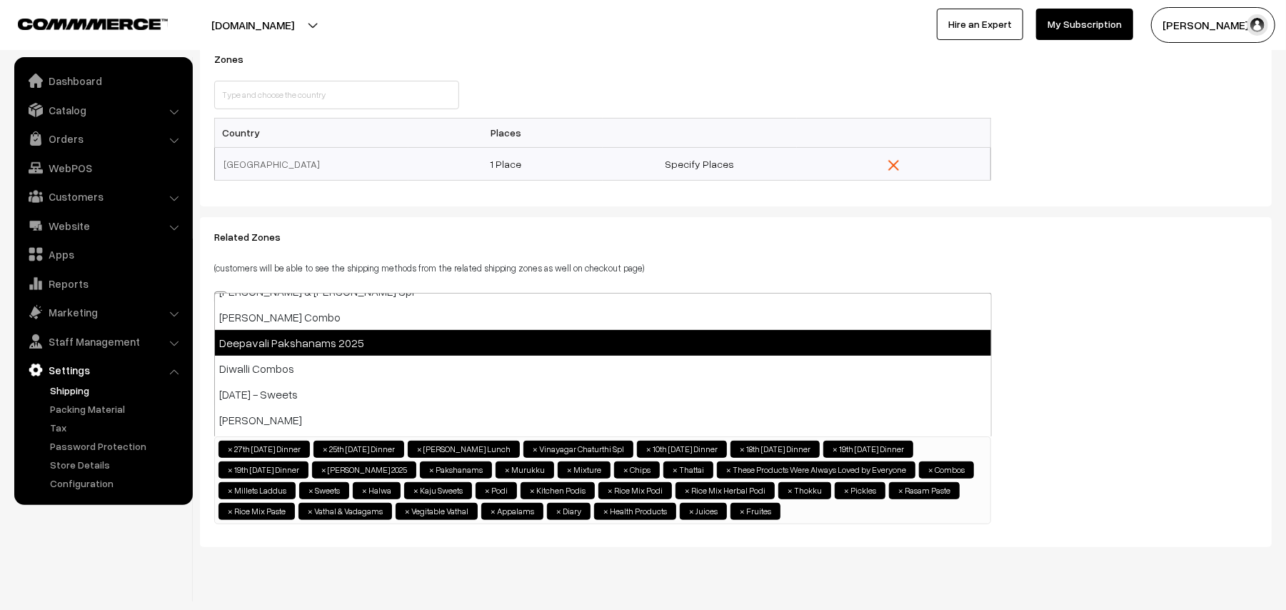
scroll to position [0, 0]
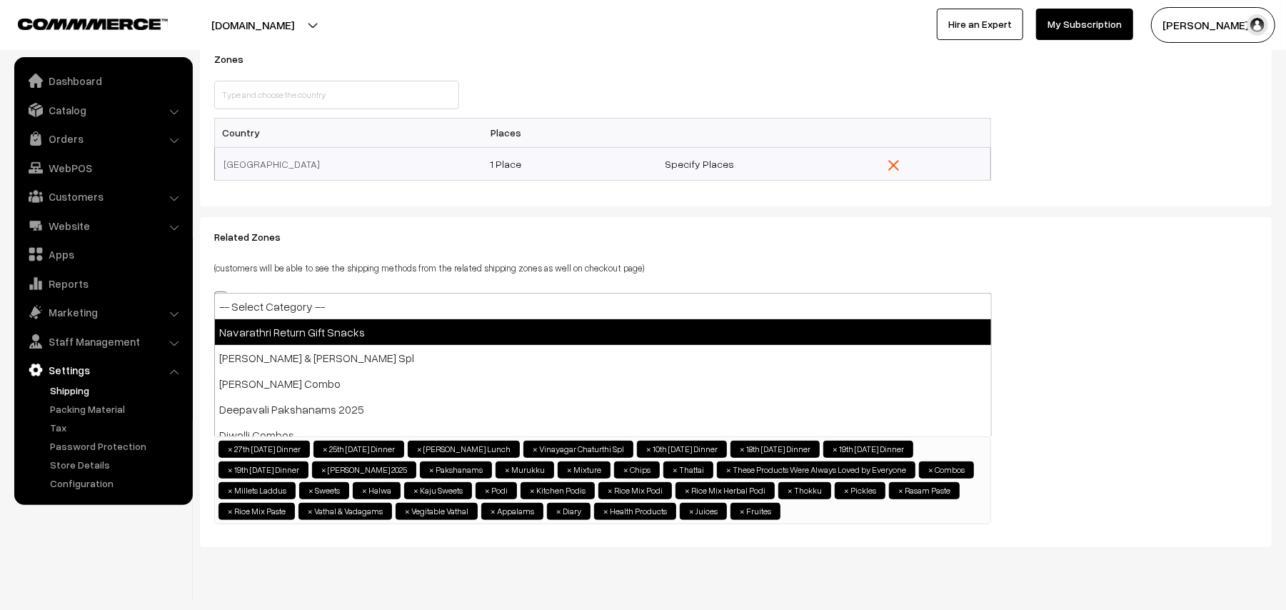
click at [1009, 81] on div "Zones This country is already selected Close Country Places India" at bounding box center [735, 123] width 1064 height 138
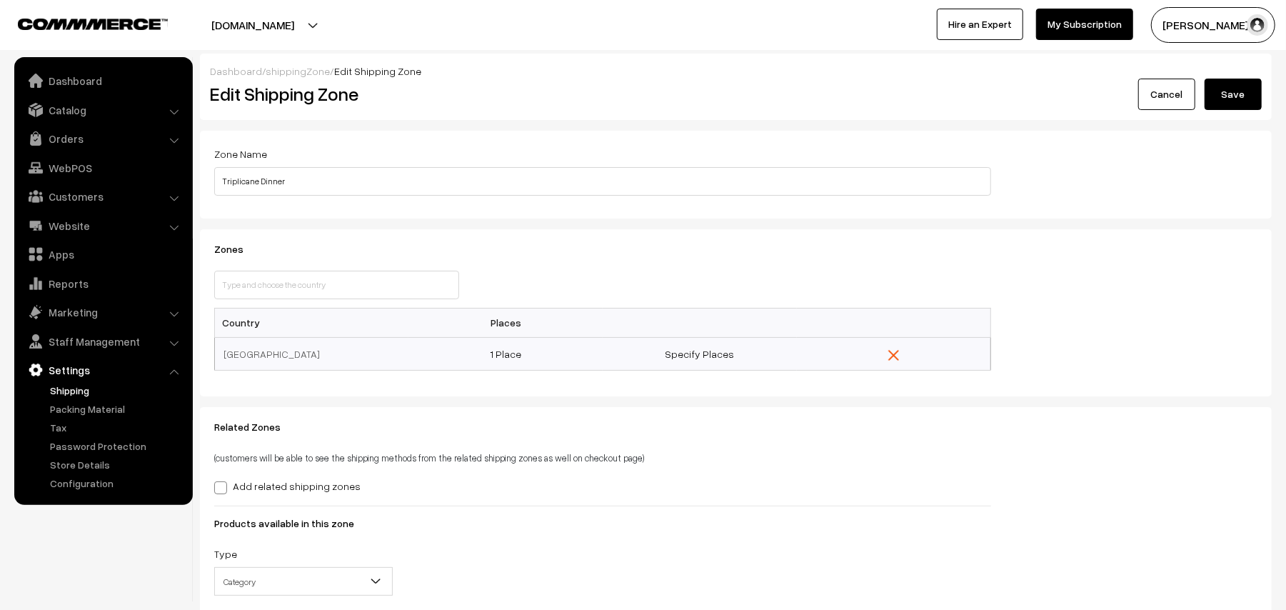
click at [1216, 99] on button "Save" at bounding box center [1232, 94] width 57 height 31
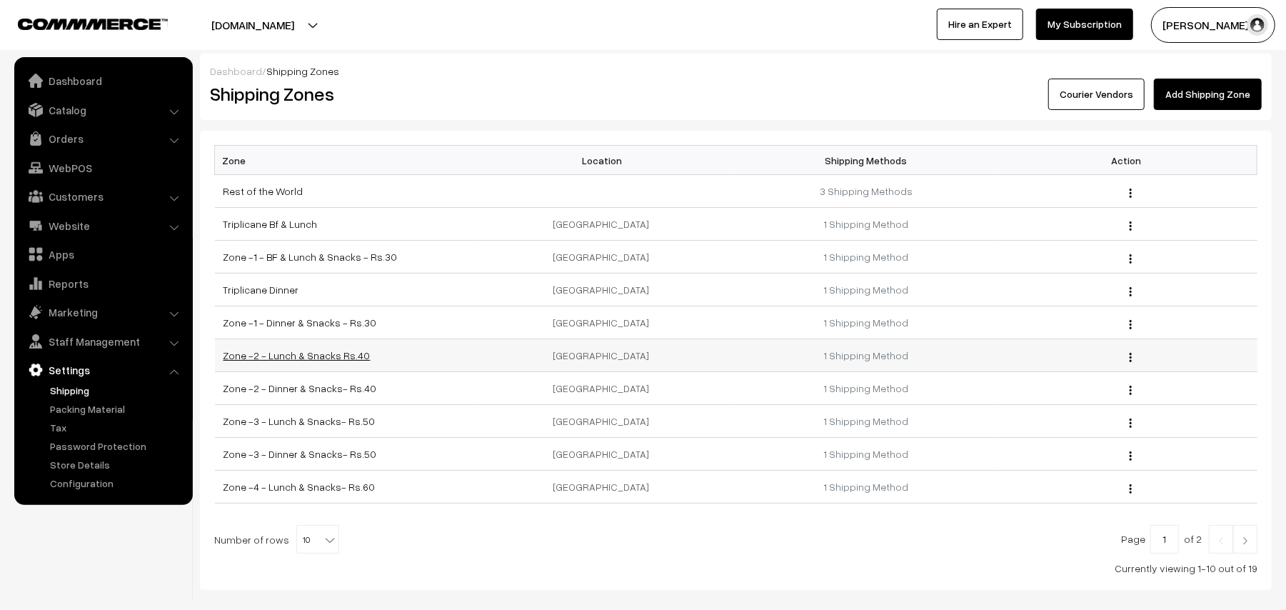
click at [287, 361] on link "Zone -2 - Lunch & Snacks Rs.40" at bounding box center [296, 355] width 147 height 12
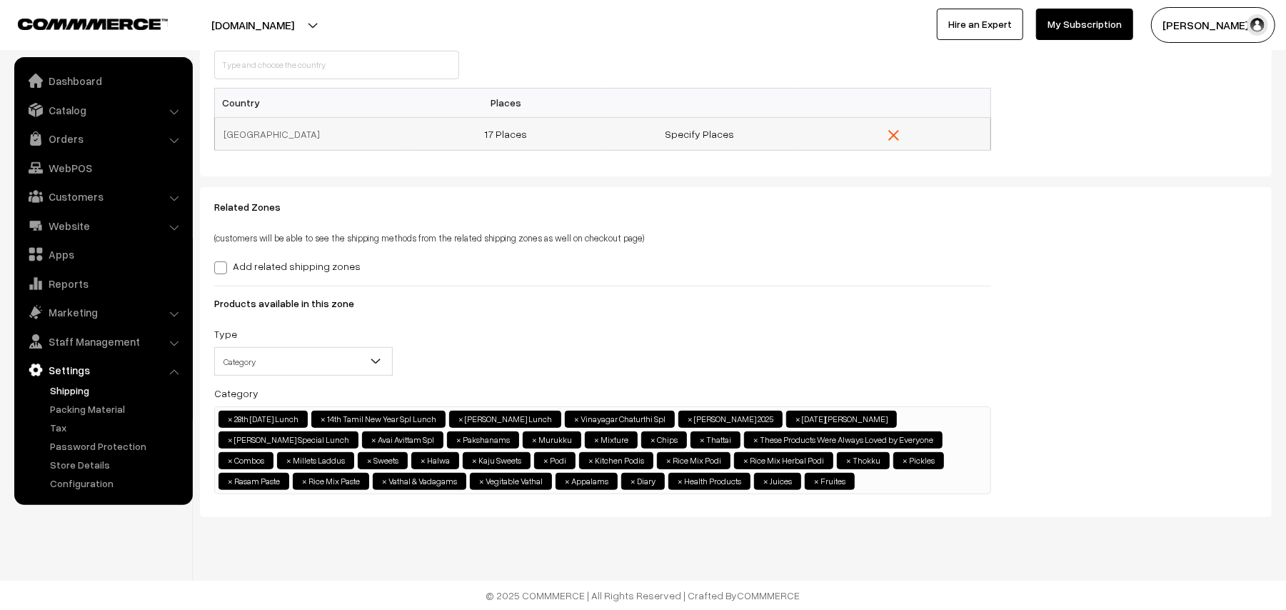
scroll to position [52, 0]
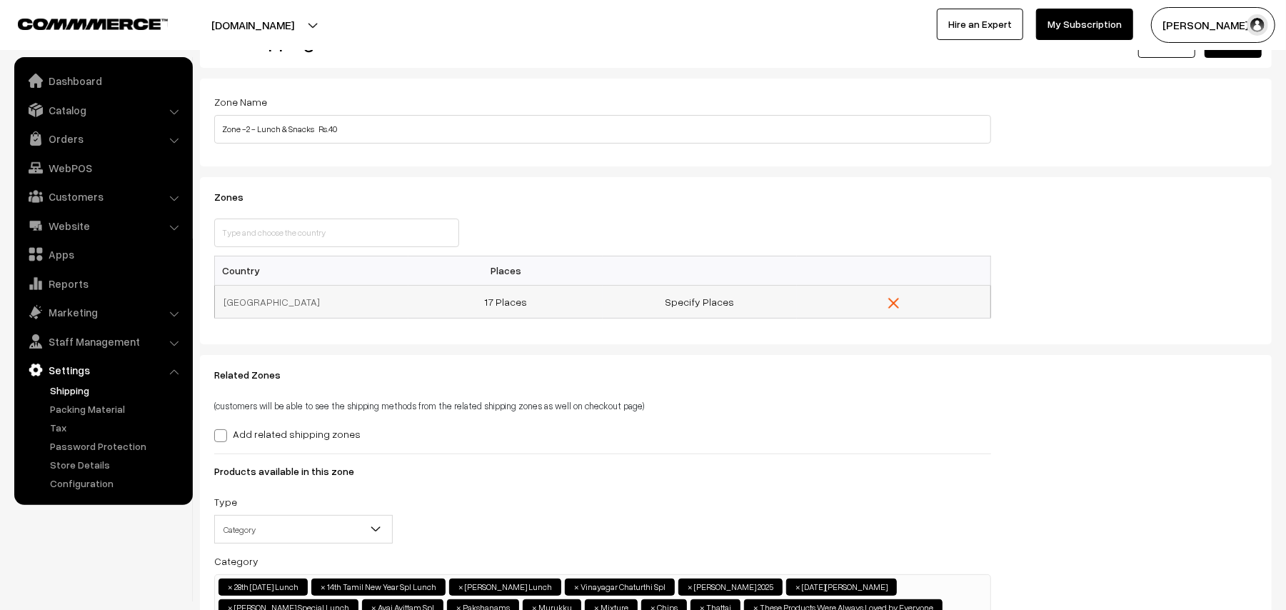
click at [505, 309] on td "17 Places" at bounding box center [505, 301] width 194 height 33
click at [504, 306] on link "17 Places" at bounding box center [505, 302] width 43 height 12
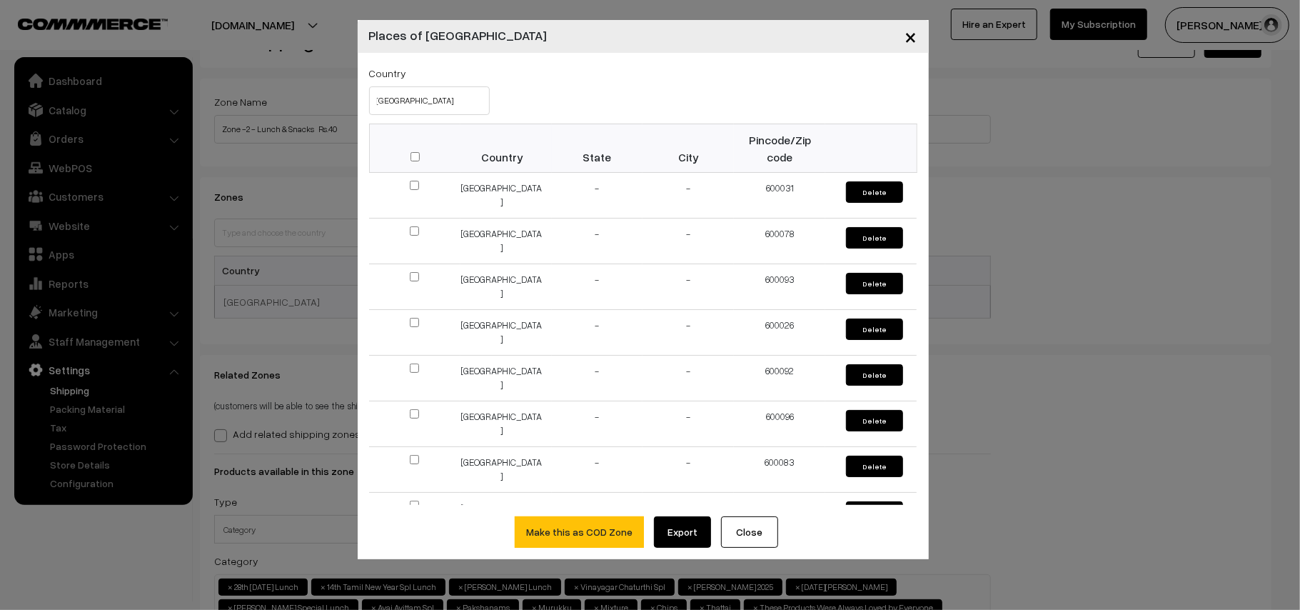
click at [917, 36] on button "×" at bounding box center [911, 36] width 35 height 44
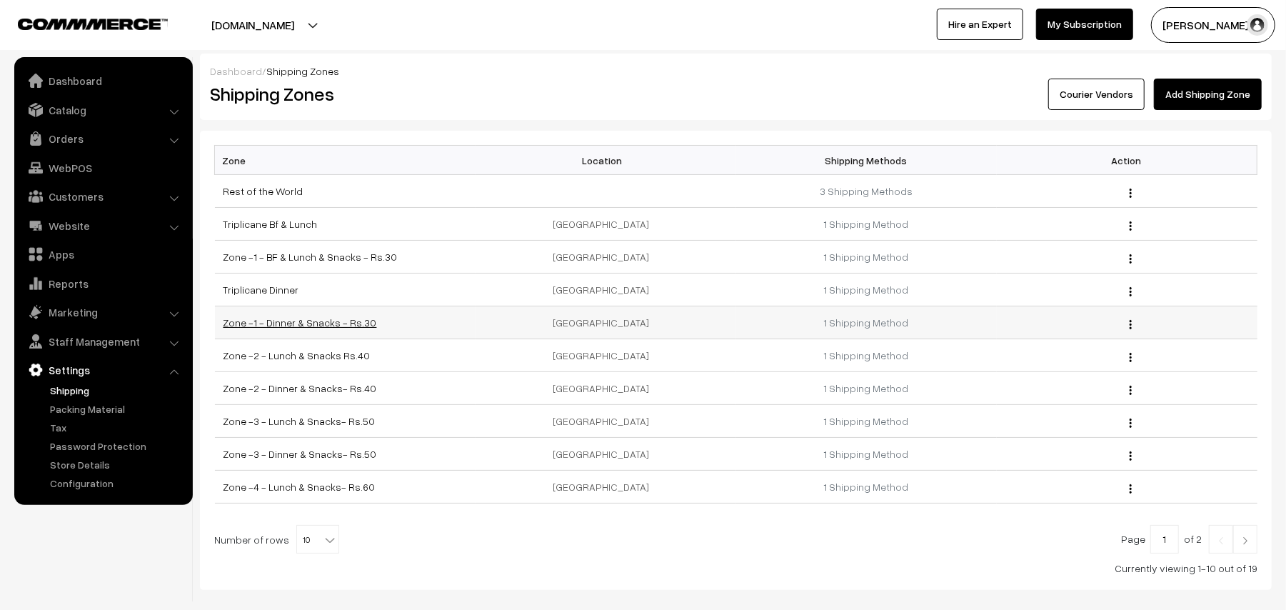
click at [309, 321] on link "Zone -1 - Dinner & Snacks - Rs.30" at bounding box center [299, 322] width 153 height 12
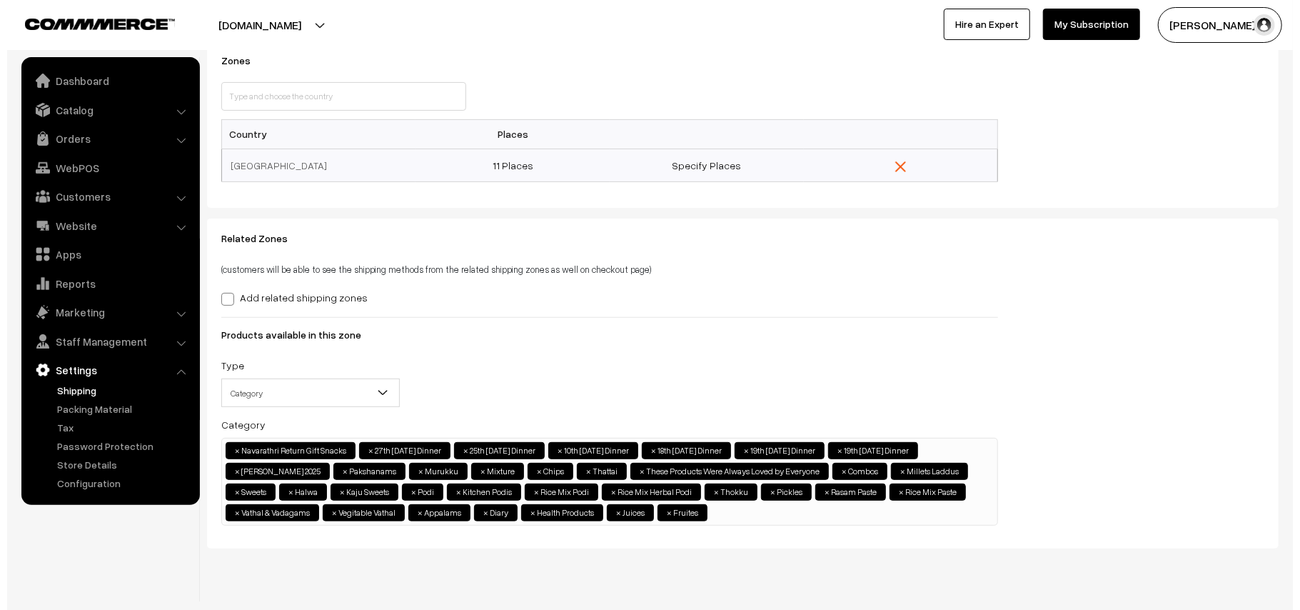
scroll to position [190, 0]
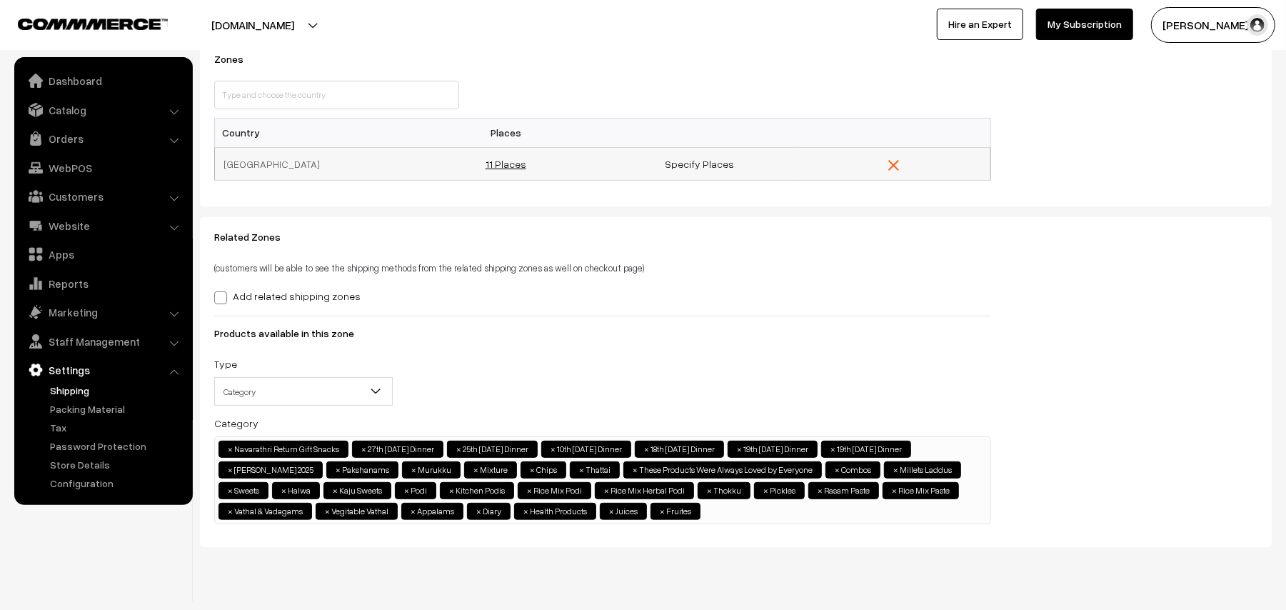
click at [510, 163] on link "11 Places" at bounding box center [505, 164] width 41 height 12
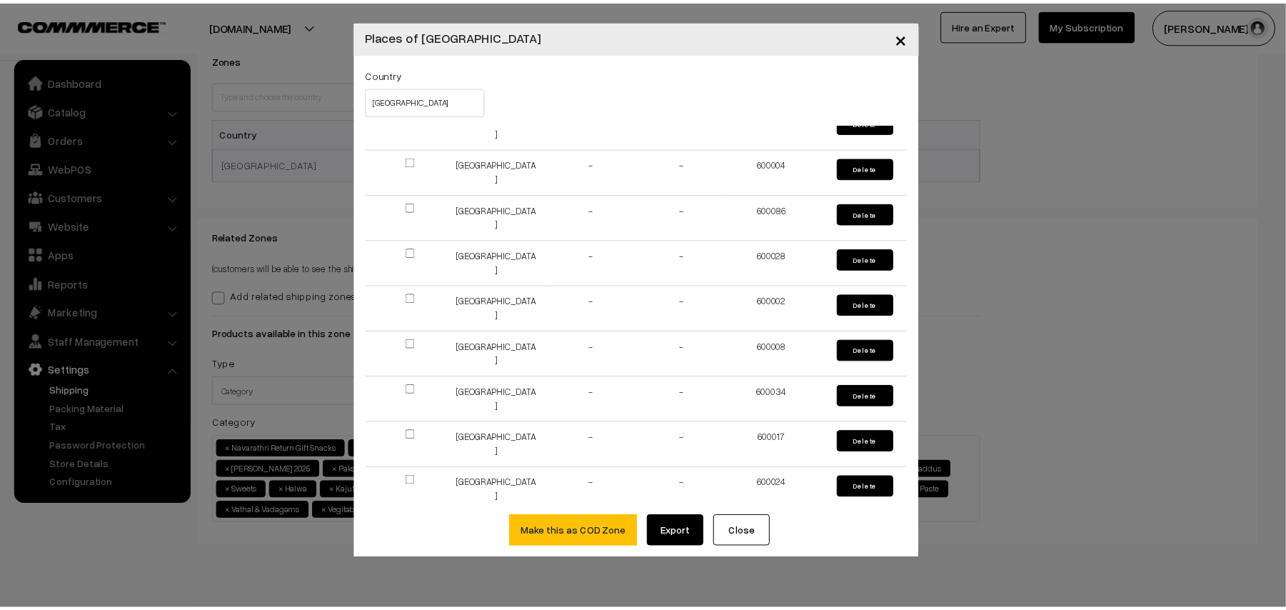
scroll to position [188, 0]
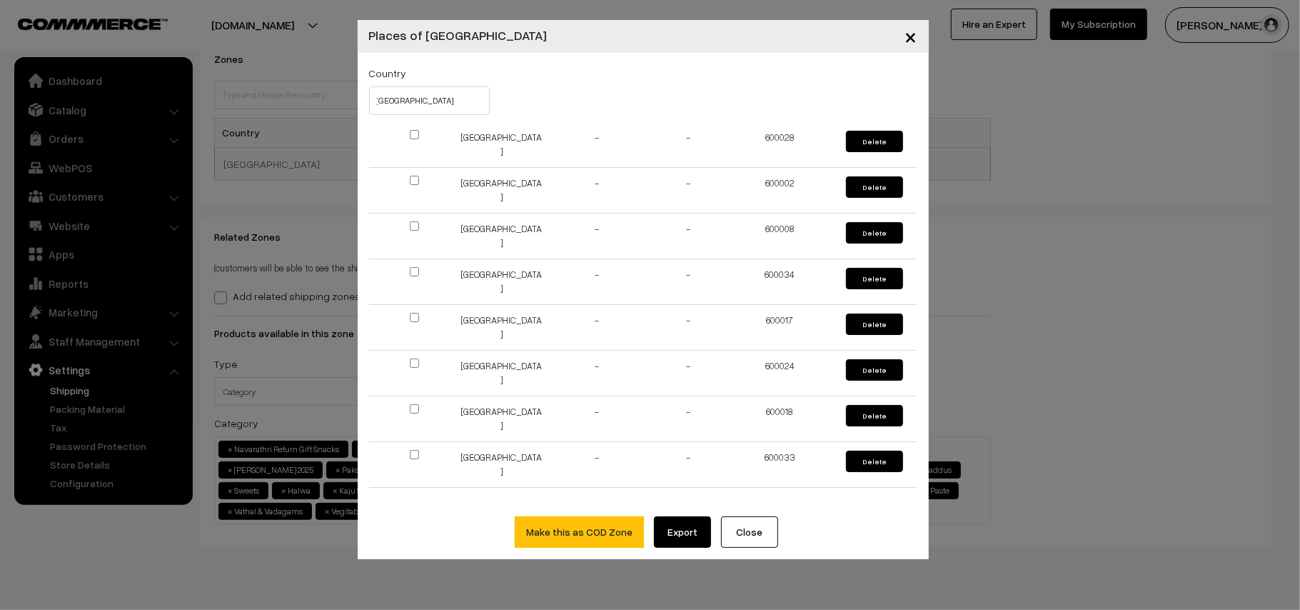
click at [908, 41] on span "×" at bounding box center [911, 36] width 12 height 26
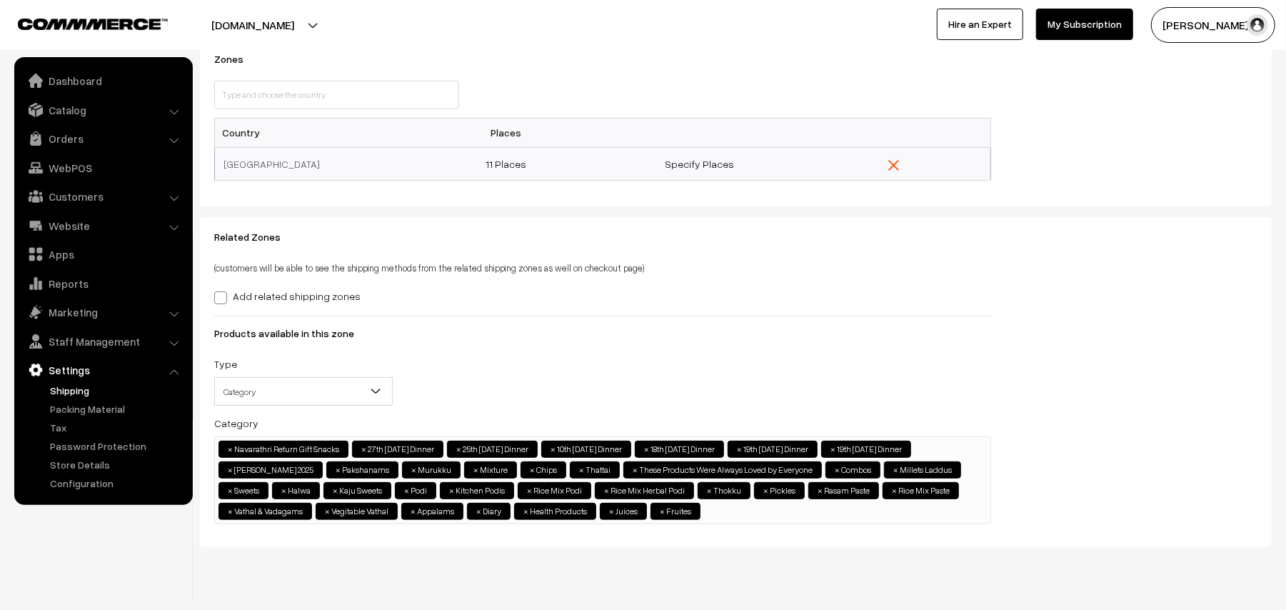
click at [960, 509] on ul "× Navarathri Return Gift Snacks × 27th Saturday Dinner × 25th Thursday Dinner ×…" at bounding box center [602, 478] width 775 height 83
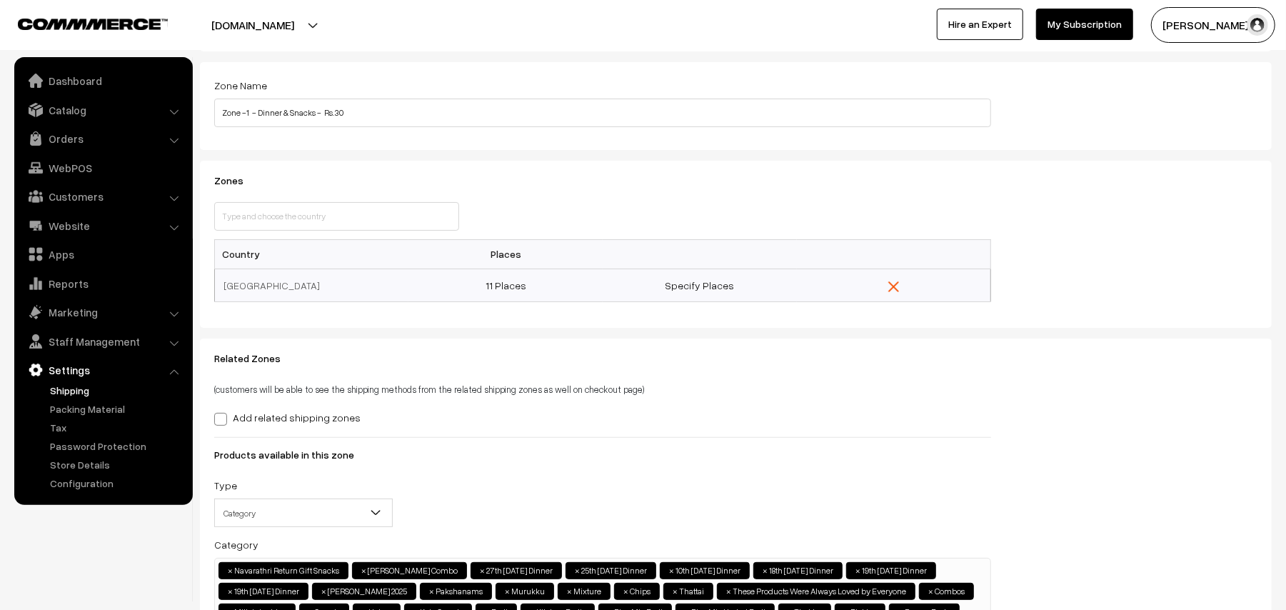
scroll to position [0, 0]
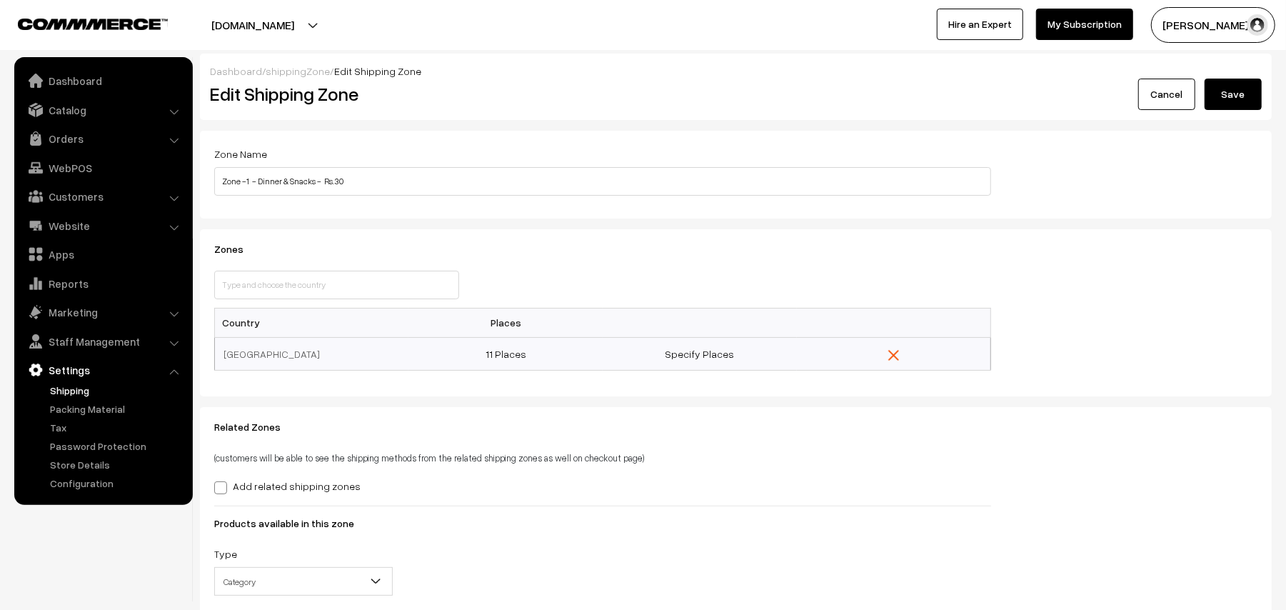
click at [1235, 87] on button "Save" at bounding box center [1232, 94] width 57 height 31
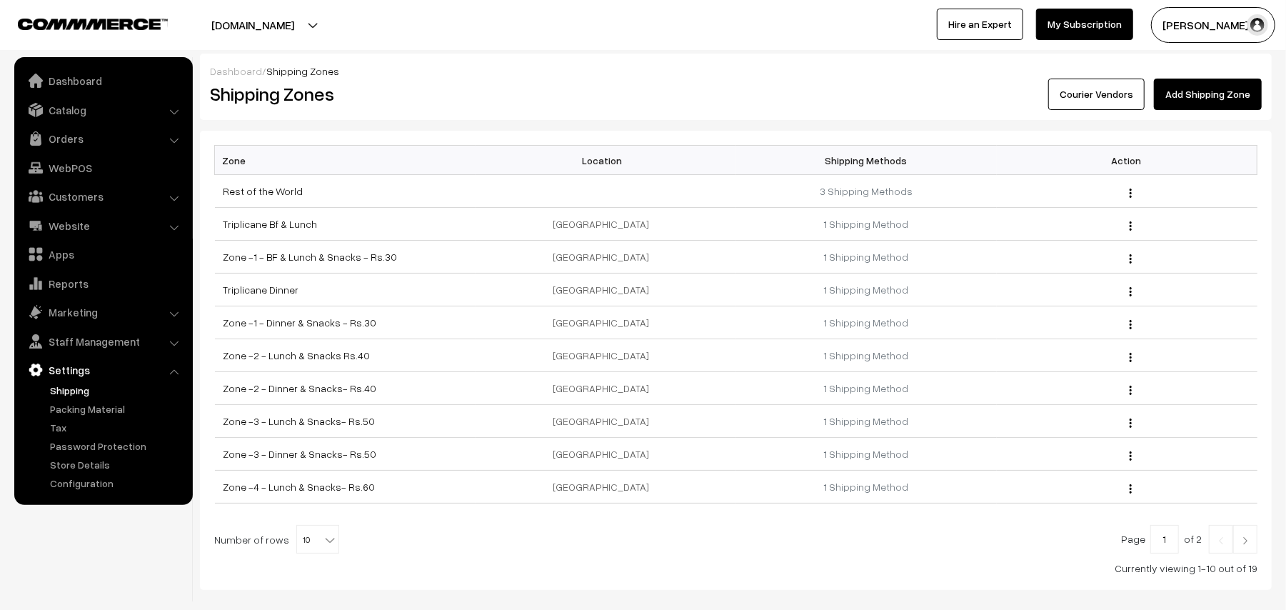
click at [58, 124] on ul "Dashboard Catalog" at bounding box center [103, 281] width 178 height 448
click at [58, 109] on link "Catalog" at bounding box center [103, 110] width 170 height 26
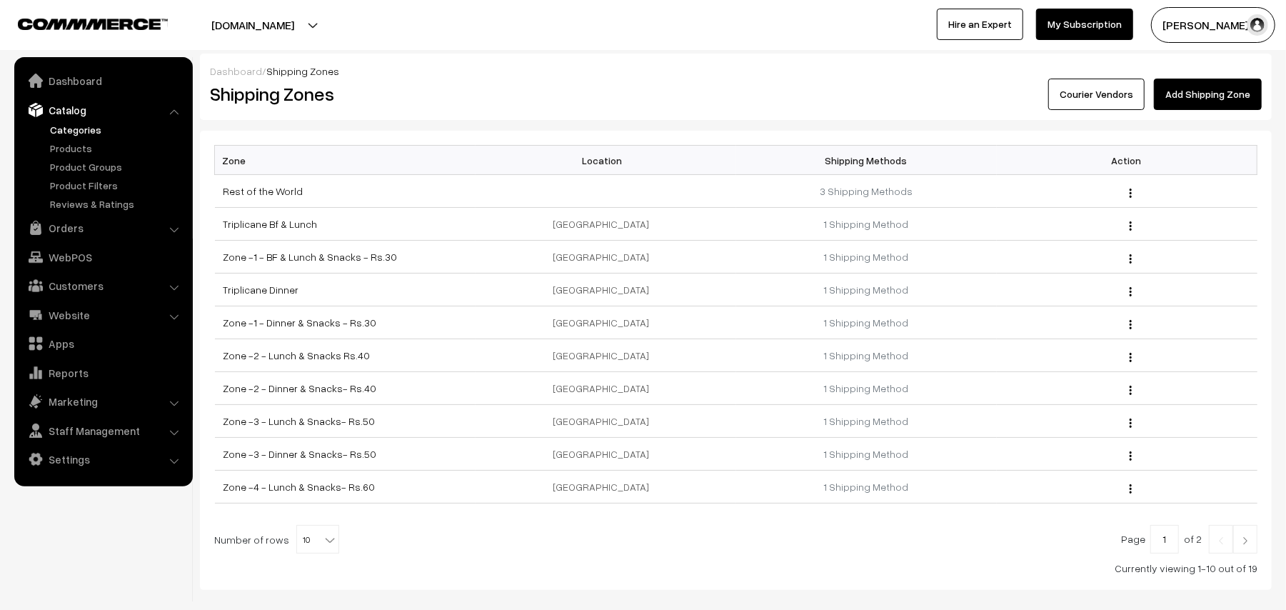
click at [61, 127] on link "Categories" at bounding box center [116, 129] width 141 height 15
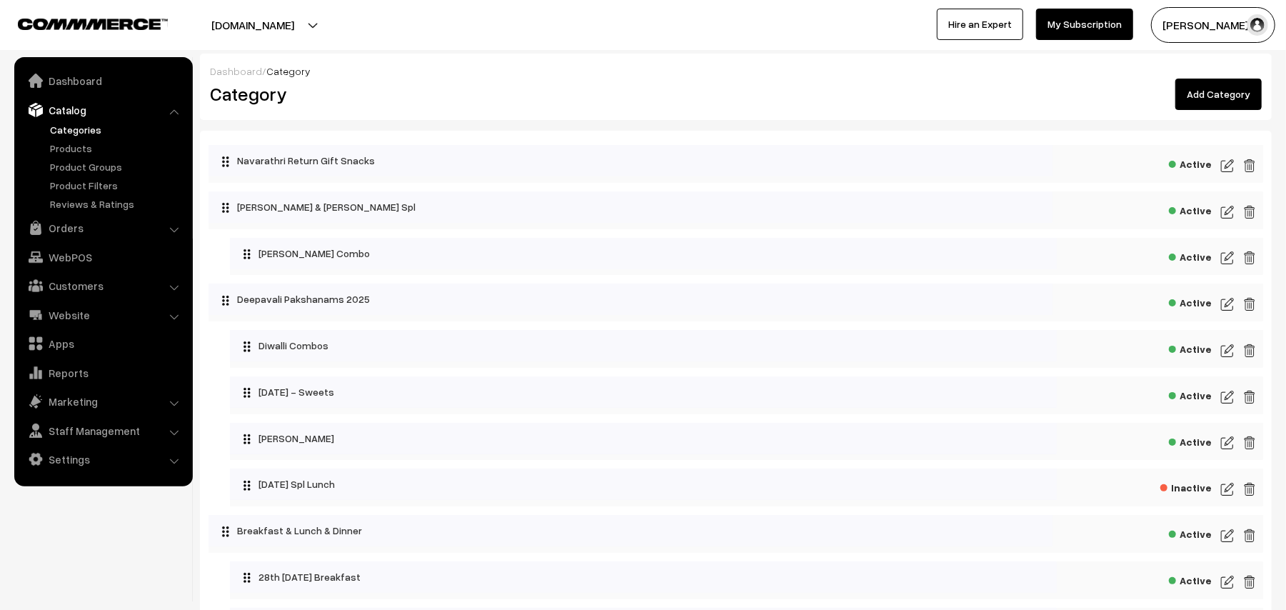
click at [1226, 263] on img at bounding box center [1227, 257] width 13 height 17
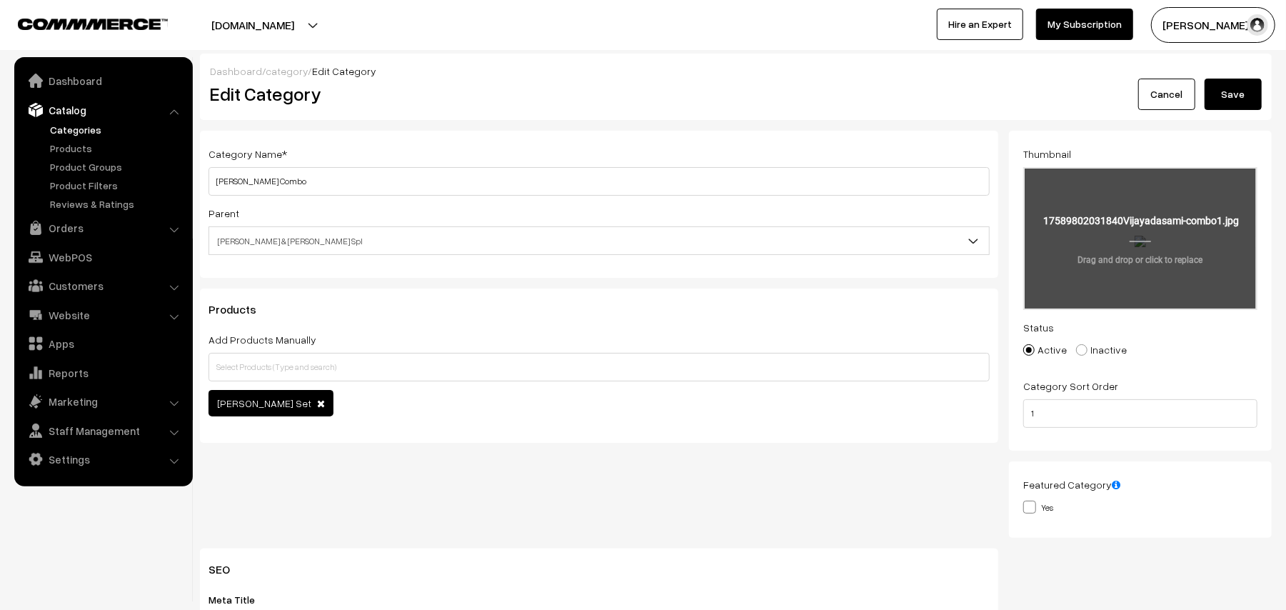
click at [1137, 266] on input "file" at bounding box center [1139, 238] width 231 height 140
type input "C:\fakepath\Vijayadasami combo.jpg"
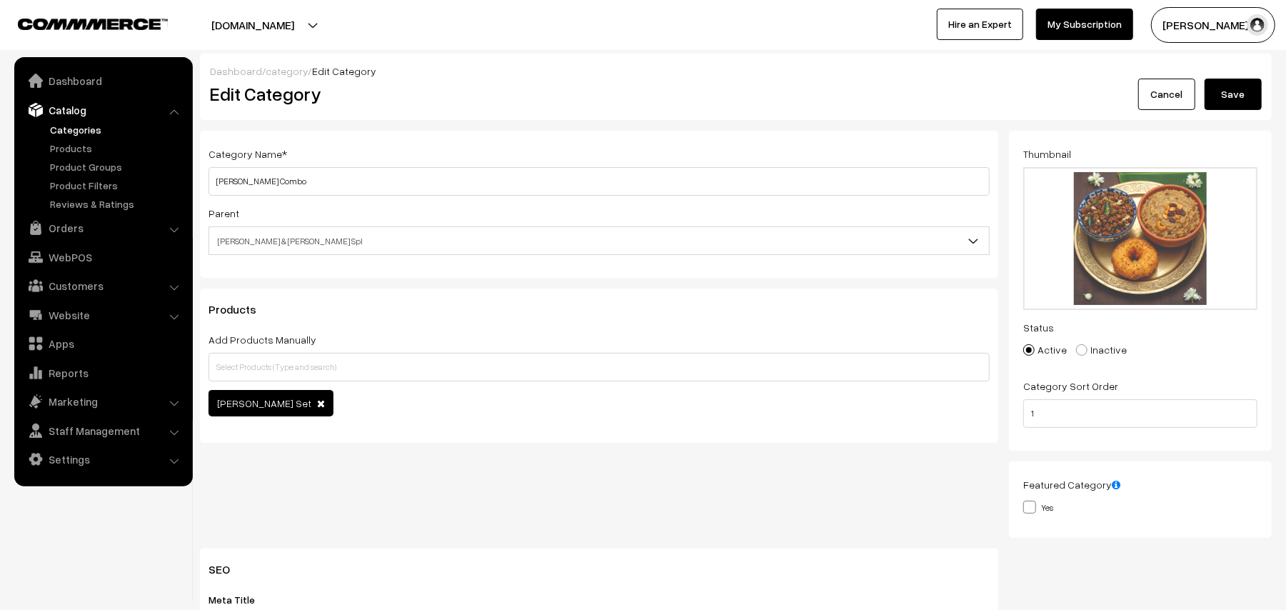
click at [1229, 89] on button "Save" at bounding box center [1232, 94] width 57 height 31
